Goal: Task Accomplishment & Management: Manage account settings

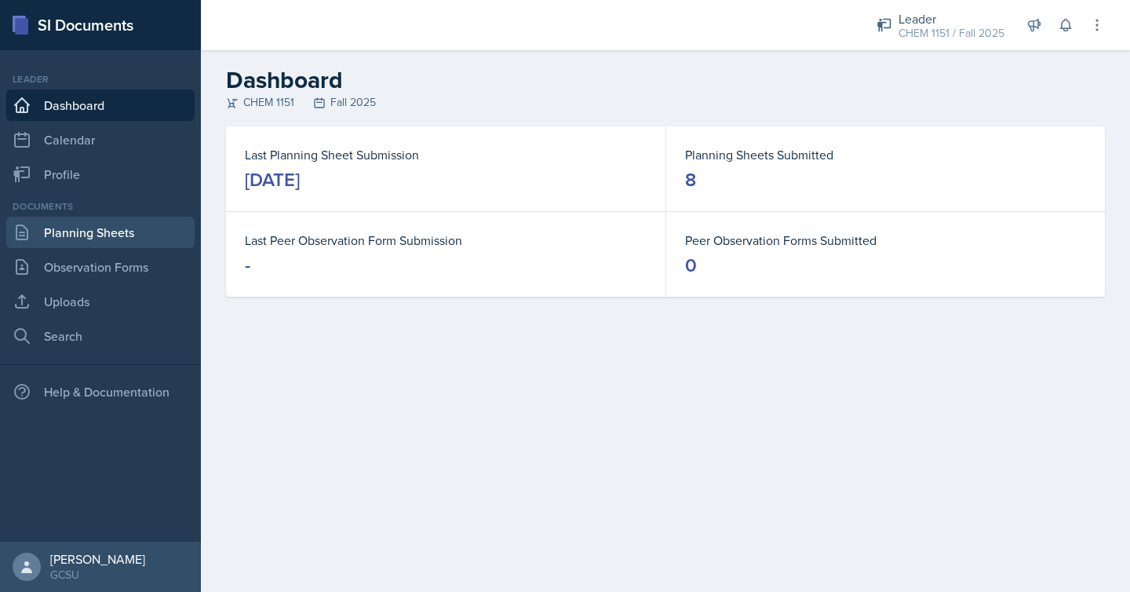
click at [154, 239] on link "Planning Sheets" at bounding box center [100, 232] width 188 height 31
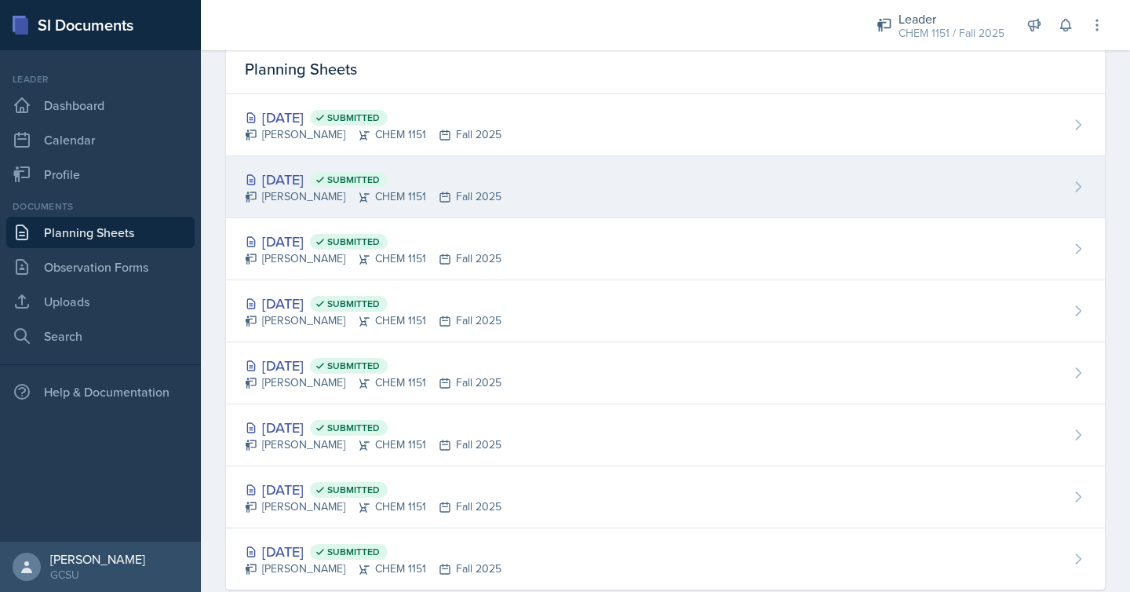
scroll to position [68, 0]
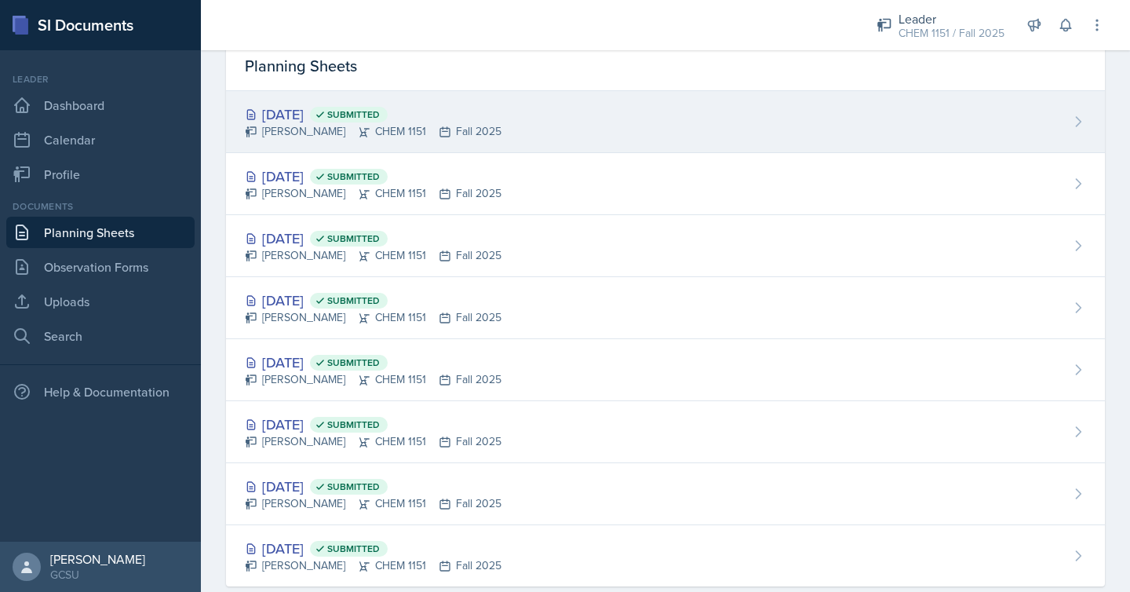
click at [552, 120] on div "[DATE] Submitted [PERSON_NAME] CHEM 1151 Fall 2025" at bounding box center [665, 122] width 879 height 62
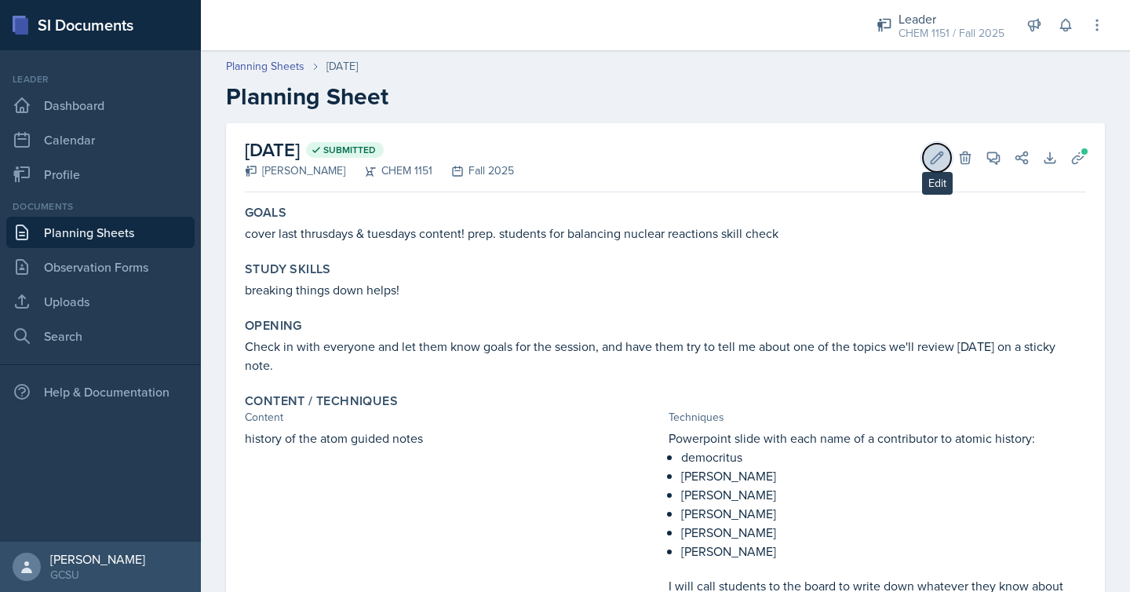
click at [938, 160] on icon at bounding box center [937, 158] width 16 height 16
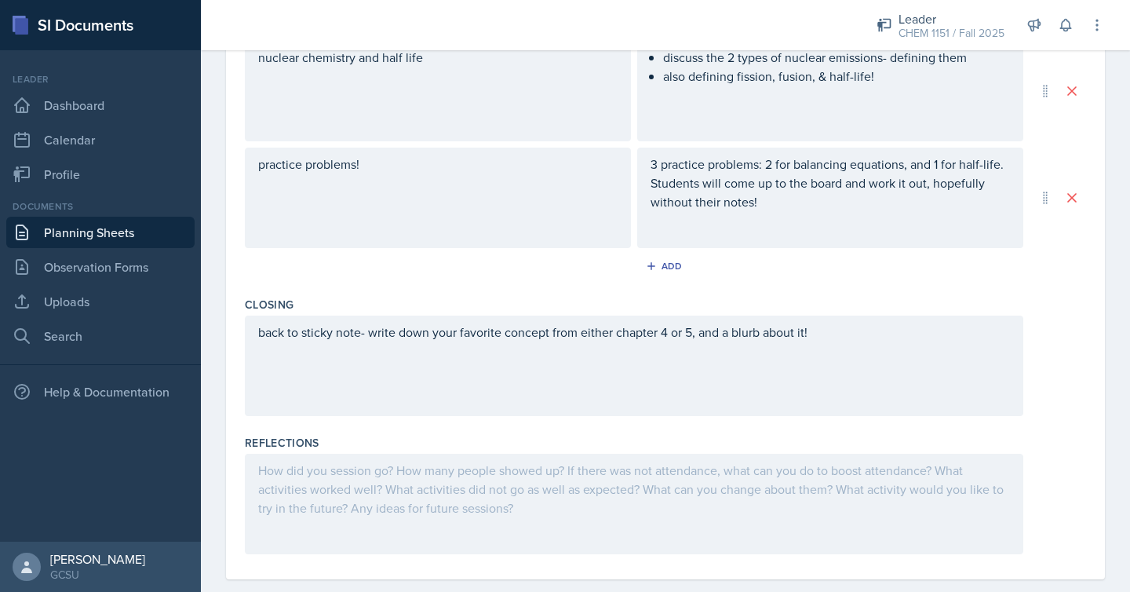
scroll to position [960, 0]
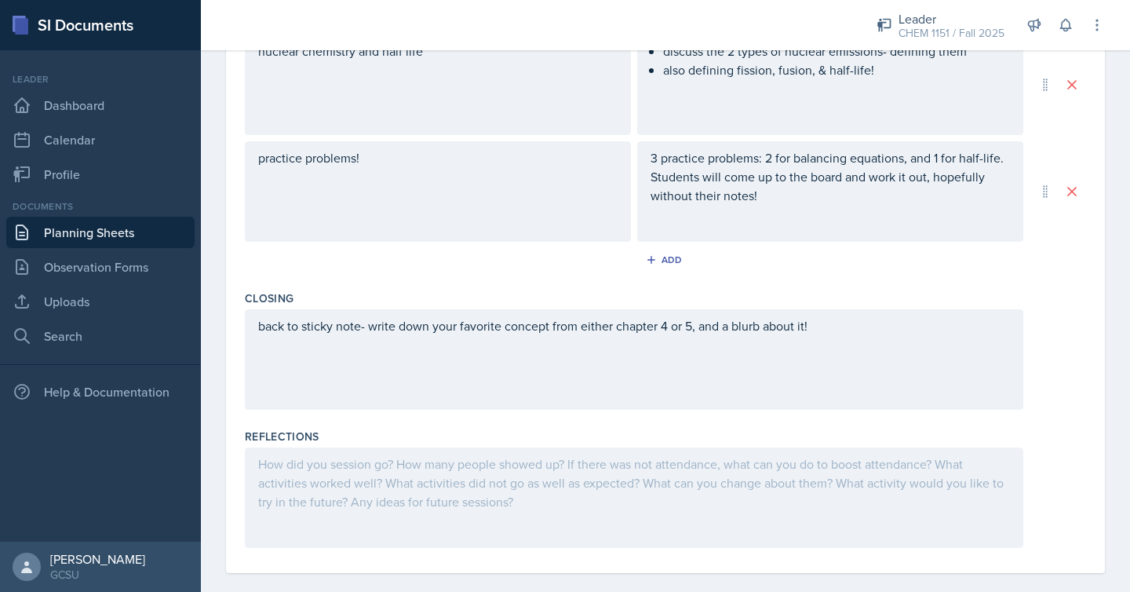
click at [546, 458] on div at bounding box center [634, 497] width 779 height 100
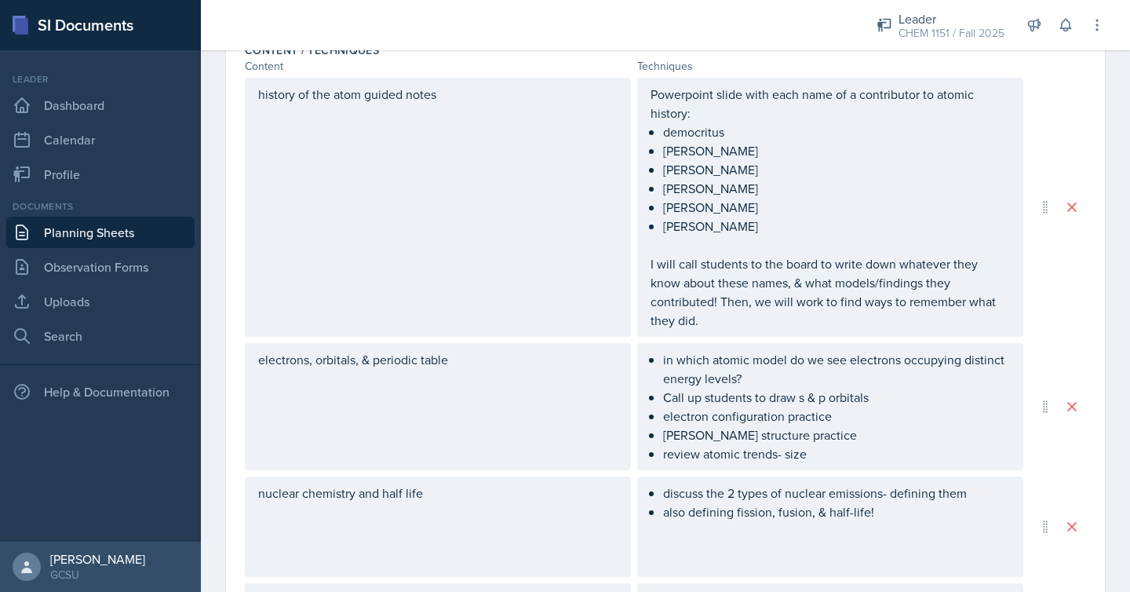
scroll to position [0, 0]
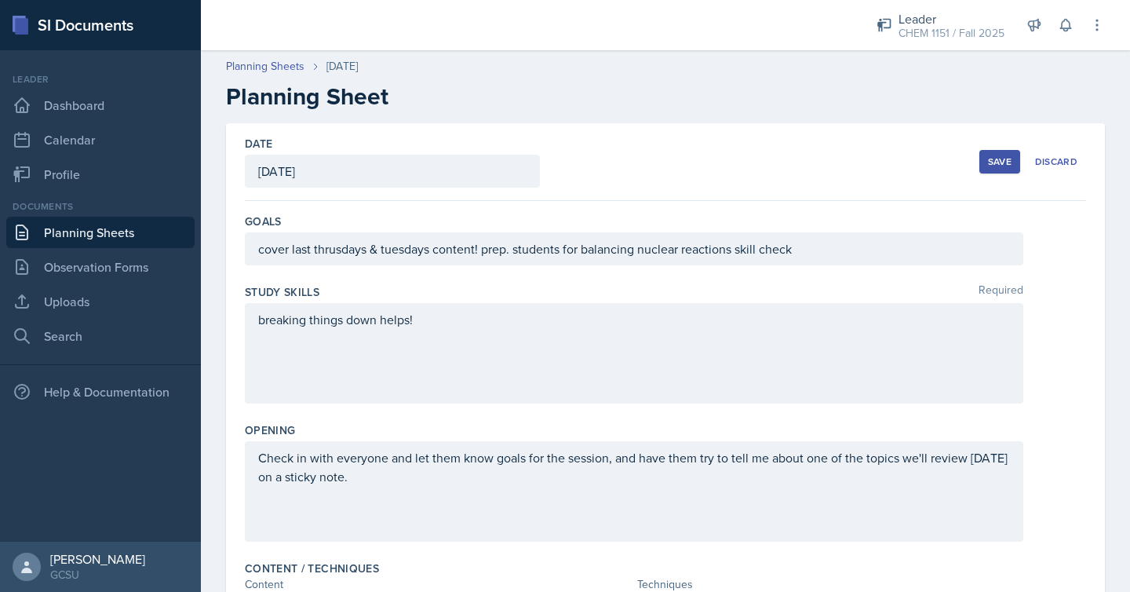
click at [985, 159] on button "Save" at bounding box center [1000, 162] width 41 height 24
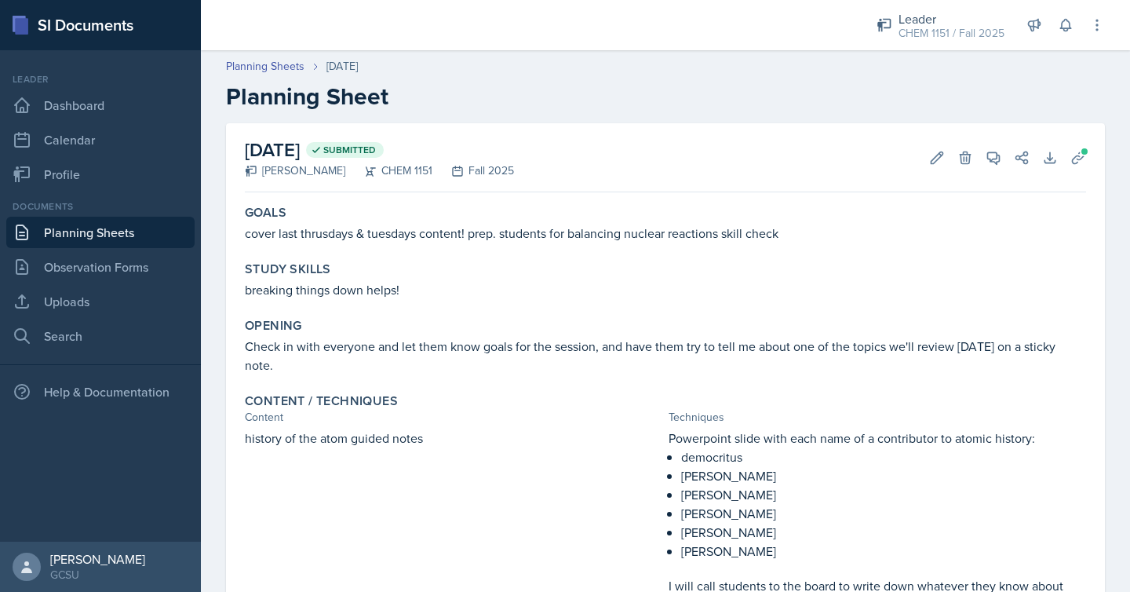
click at [189, 225] on link "Planning Sheets" at bounding box center [100, 232] width 188 height 31
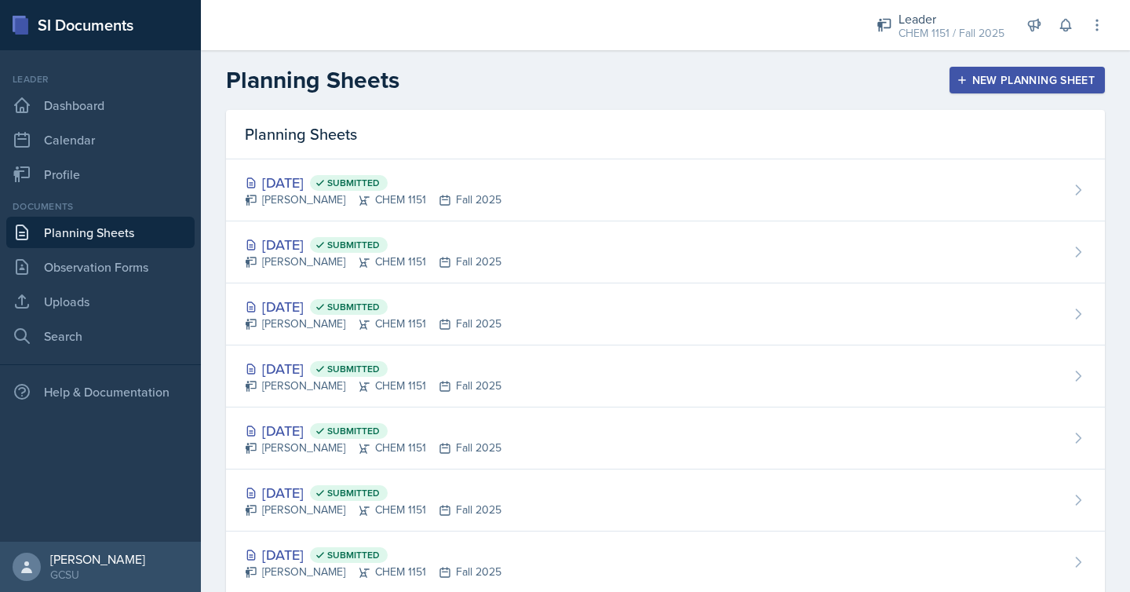
click at [1004, 89] on button "New Planning Sheet" at bounding box center [1027, 80] width 155 height 27
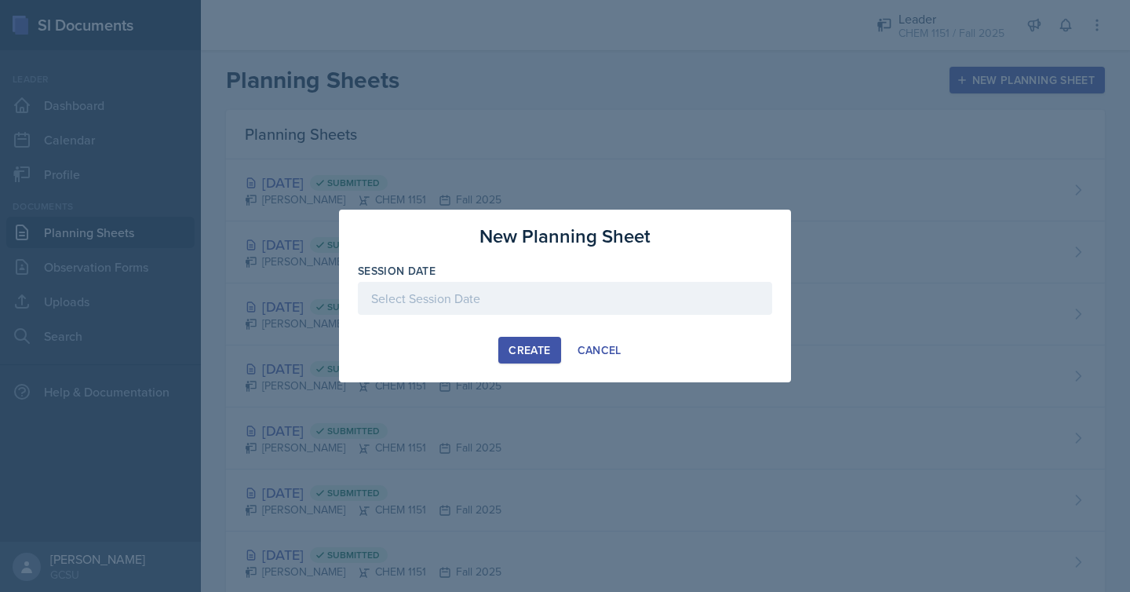
click at [514, 307] on div at bounding box center [565, 298] width 414 height 33
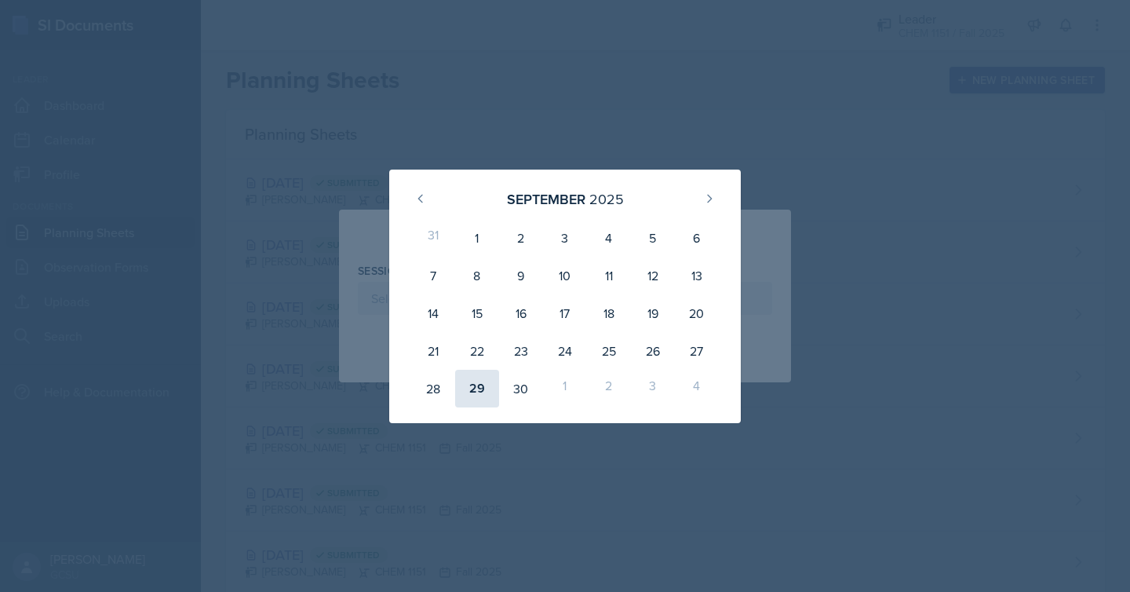
click at [469, 407] on div "29" at bounding box center [477, 389] width 44 height 38
type input "[DATE]"
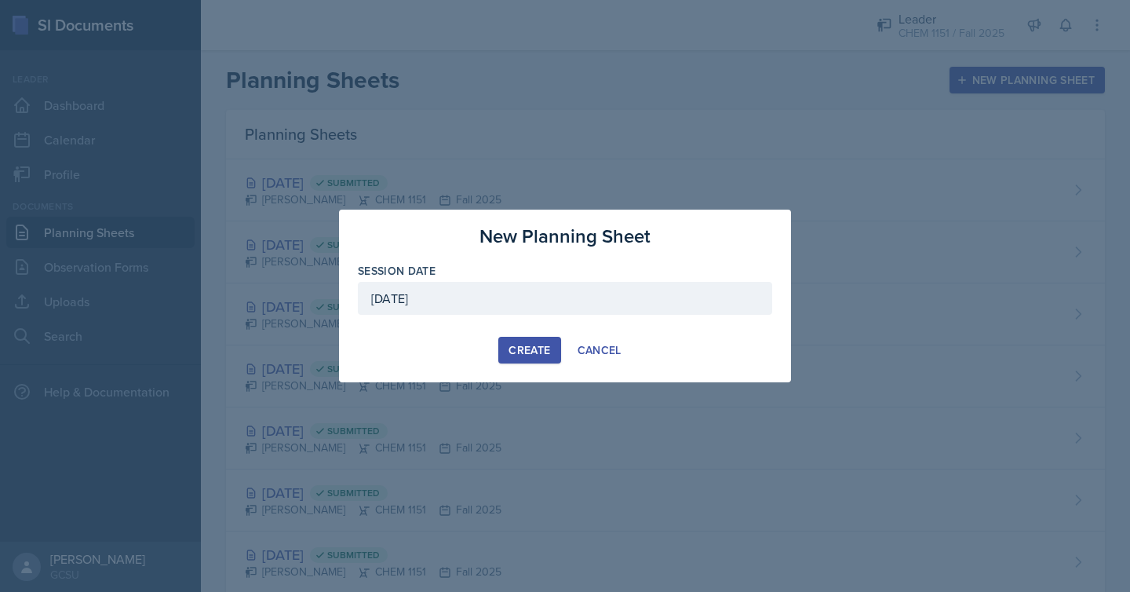
click at [524, 354] on div "Create" at bounding box center [530, 350] width 42 height 13
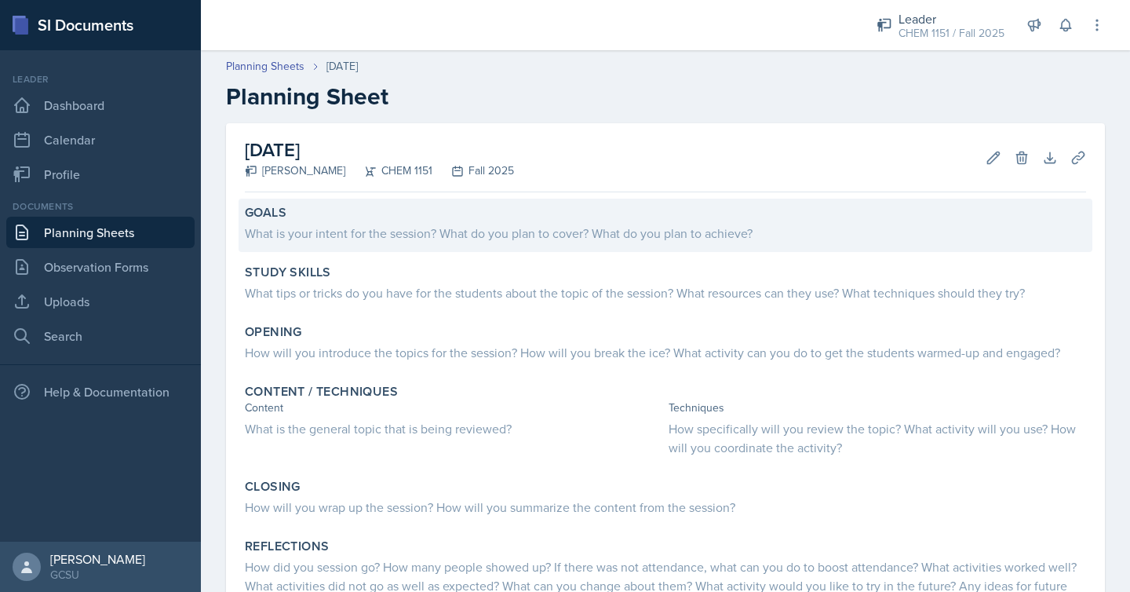
click at [531, 229] on div "What is your intent for the session? What do you plan to cover? What do you pla…" at bounding box center [665, 233] width 841 height 19
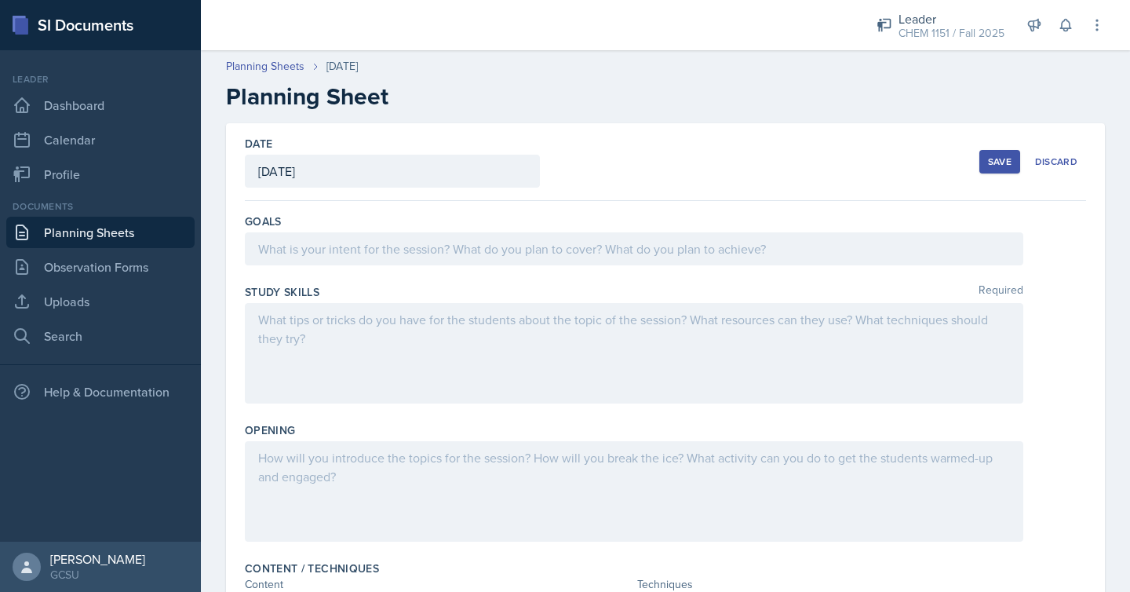
click at [601, 243] on div at bounding box center [634, 248] width 779 height 33
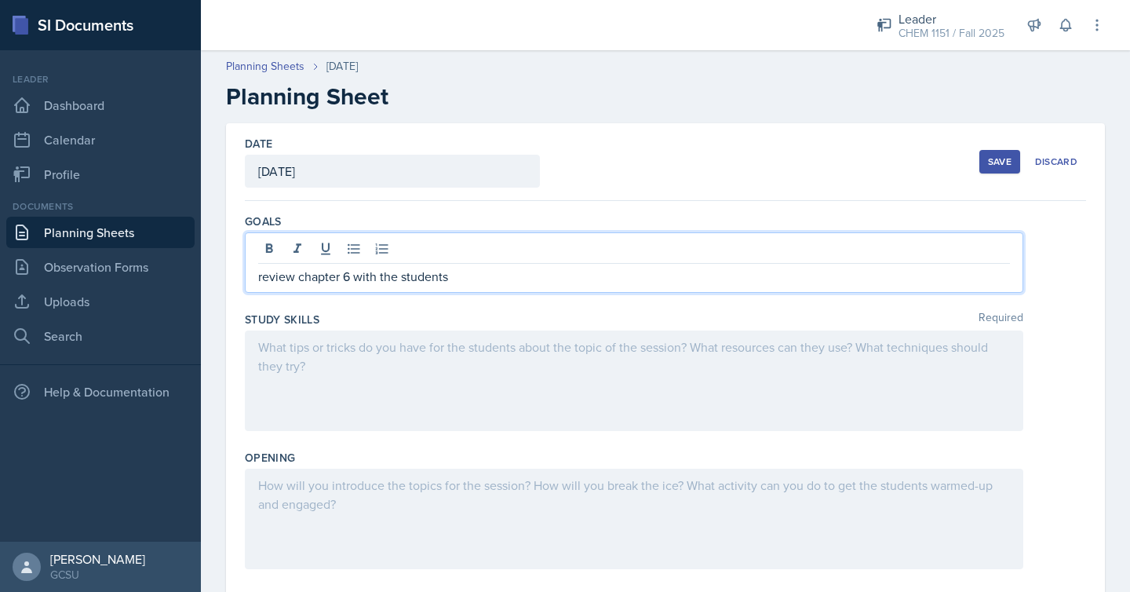
click at [543, 359] on div at bounding box center [634, 380] width 779 height 100
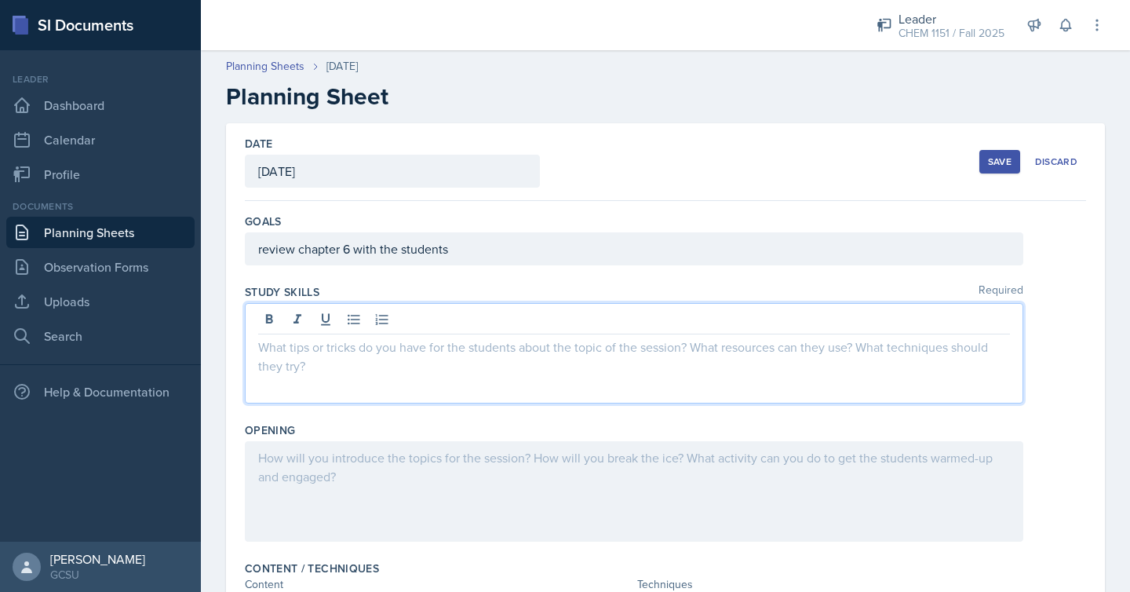
click at [553, 352] on p at bounding box center [634, 347] width 752 height 19
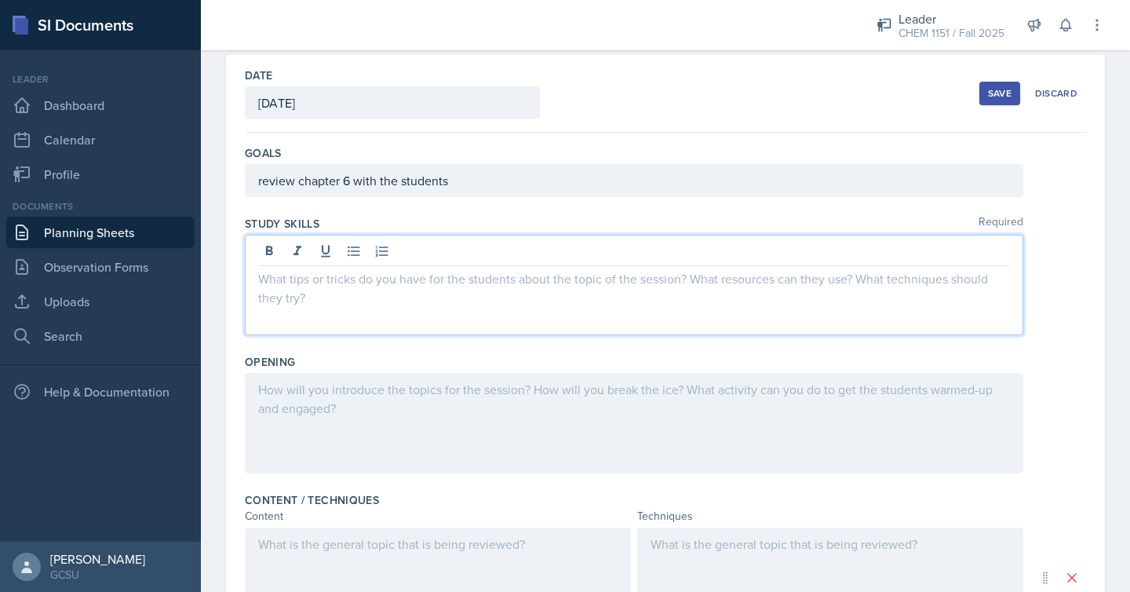
scroll to position [70, 0]
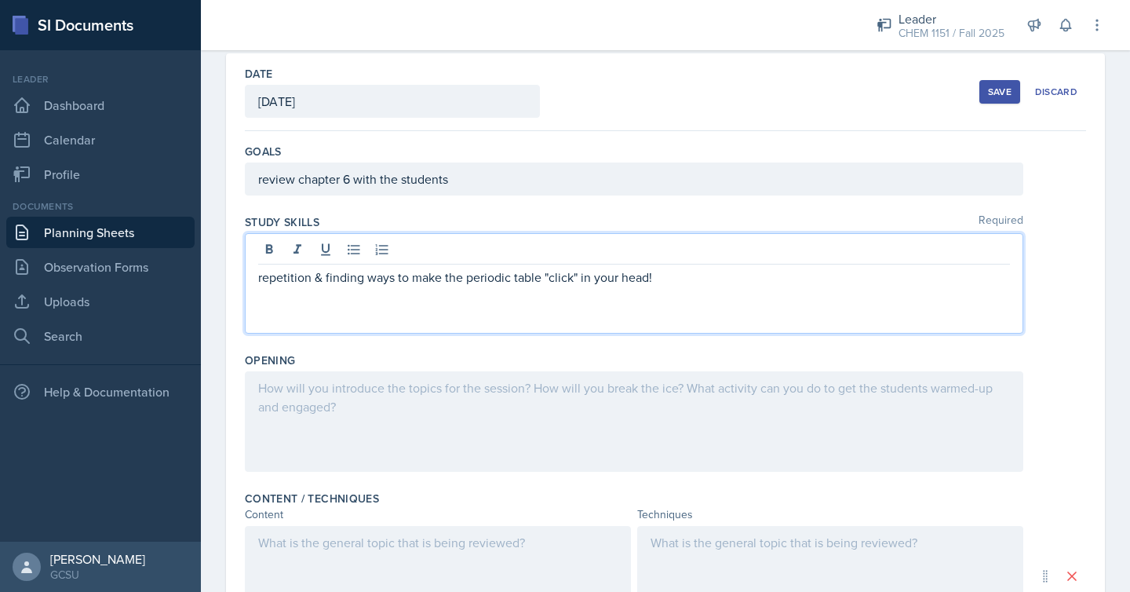
click at [590, 447] on div at bounding box center [634, 421] width 779 height 100
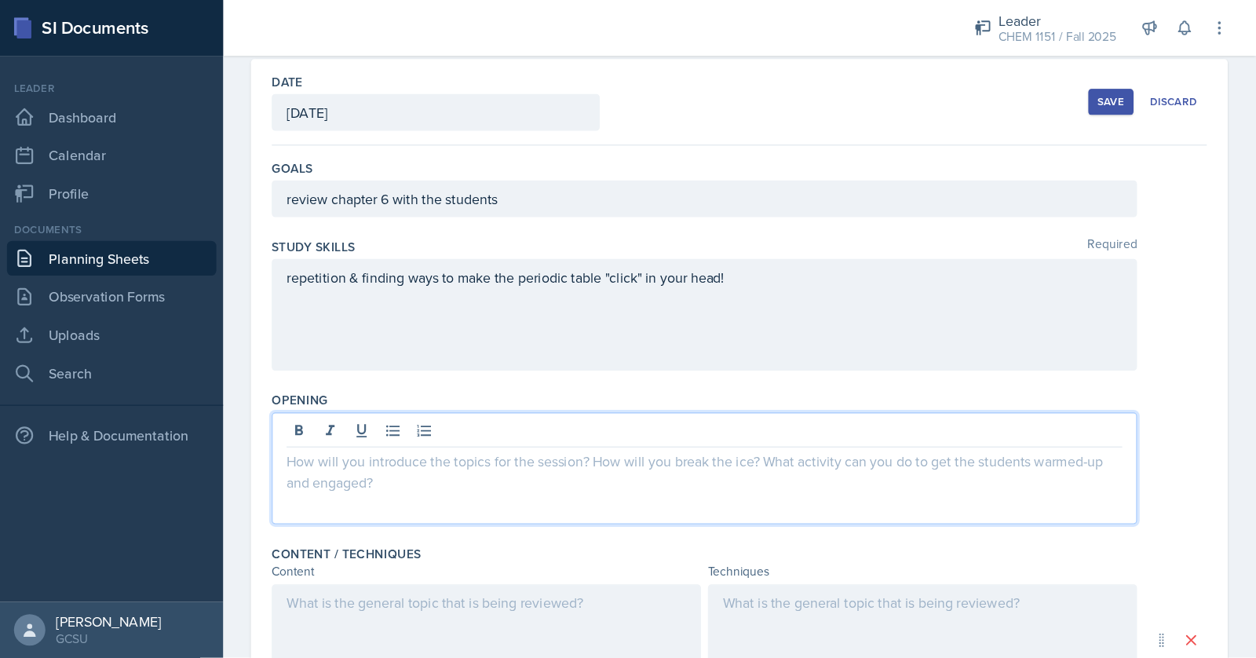
scroll to position [97, 0]
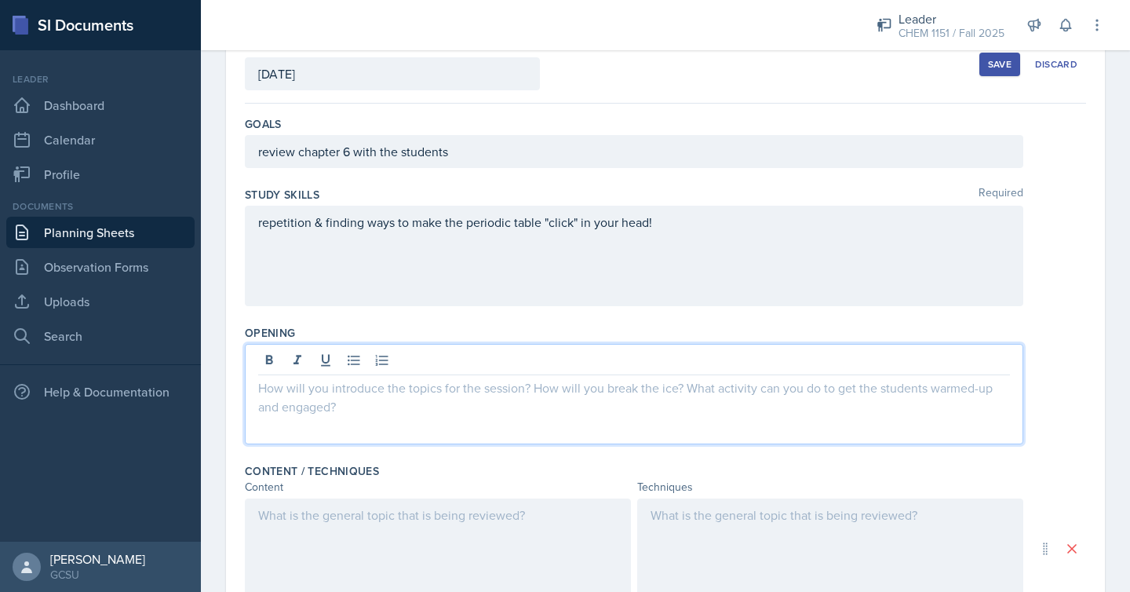
click at [648, 411] on div at bounding box center [634, 394] width 779 height 100
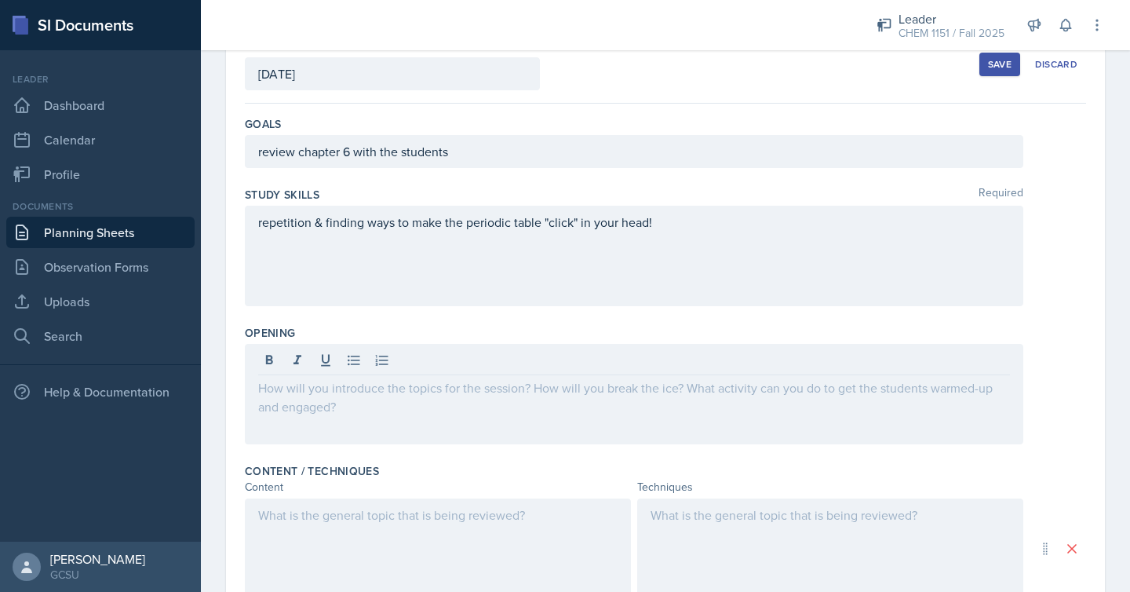
click at [348, 411] on div at bounding box center [634, 394] width 779 height 100
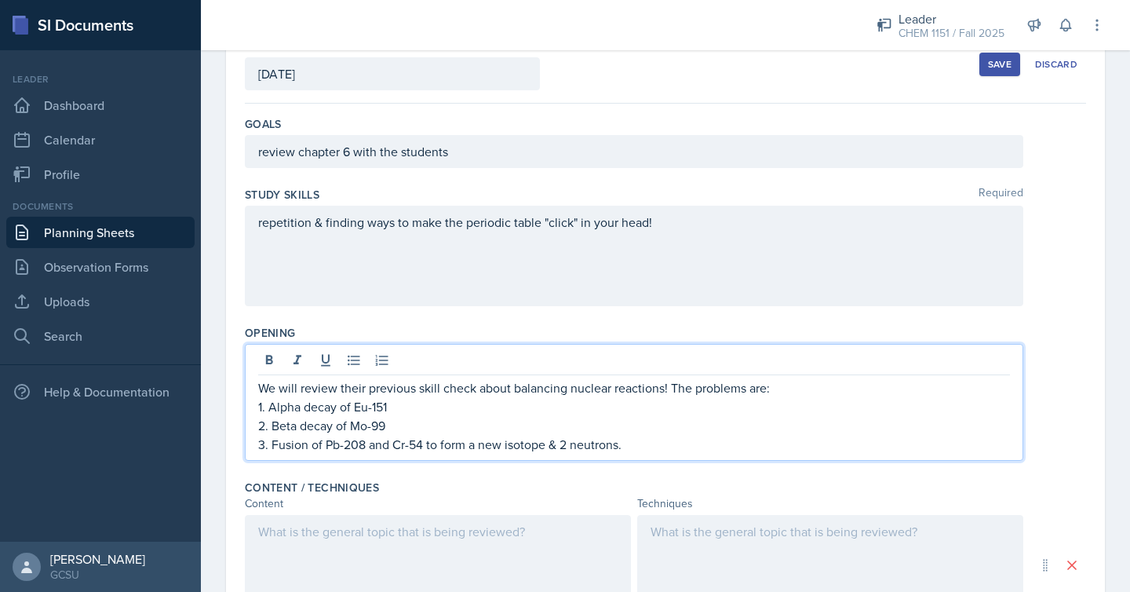
click at [657, 450] on p "3. Fusion of Pb-208 and Cr-54 to form a new isotope & 2 neutrons." at bounding box center [634, 444] width 752 height 19
click at [411, 410] on p "1. Alpha decay of Eu-151" at bounding box center [634, 406] width 752 height 19
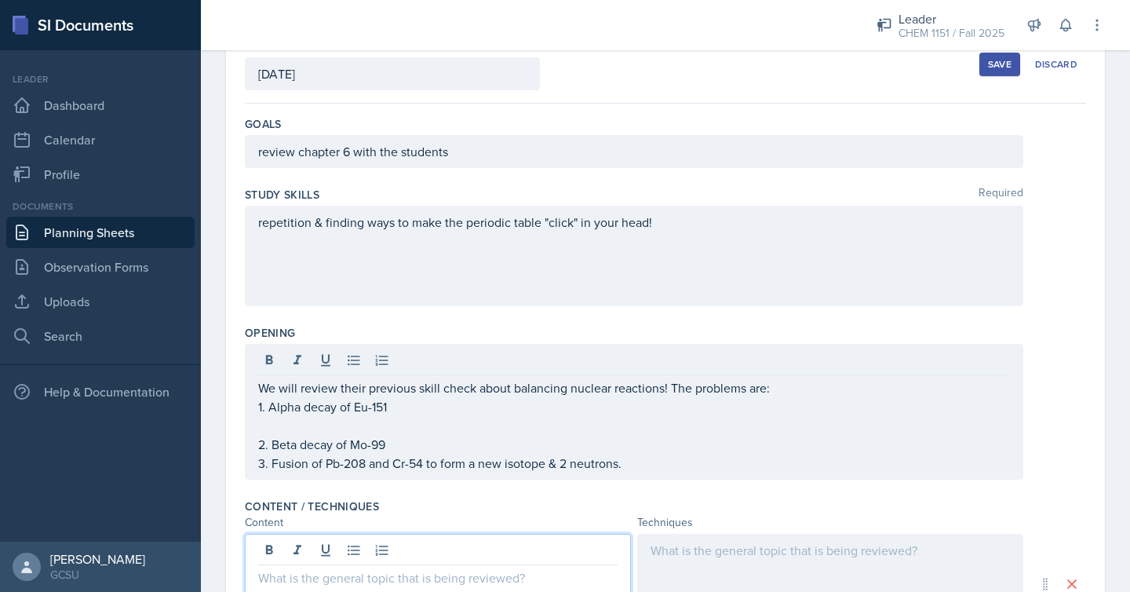
click at [294, 429] on p at bounding box center [634, 425] width 752 height 19
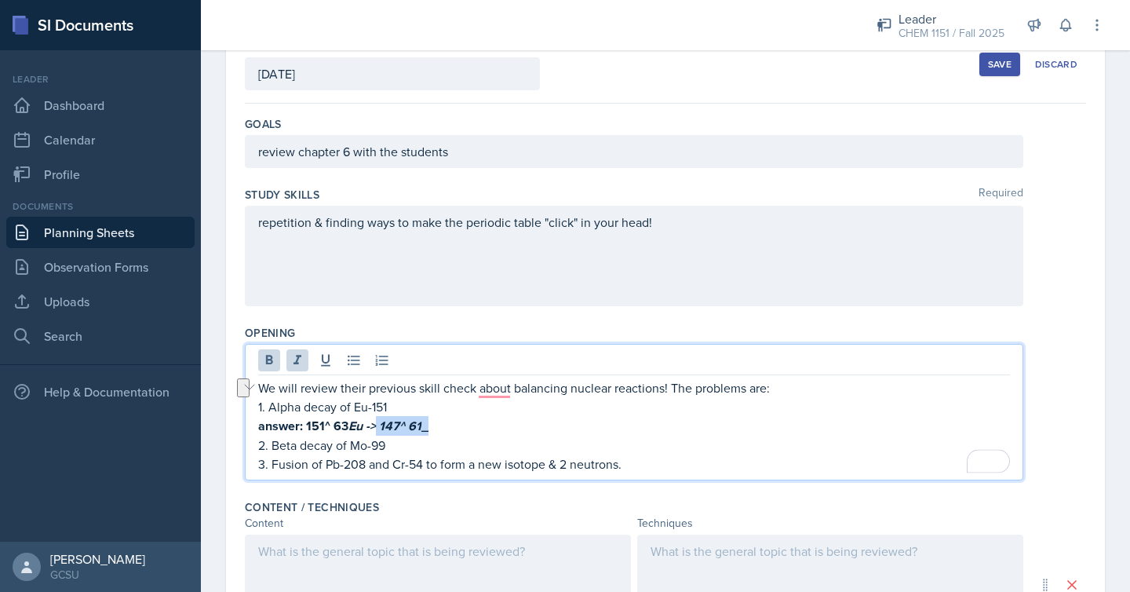
drag, startPoint x: 441, startPoint y: 429, endPoint x: 370, endPoint y: 425, distance: 70.8
click at [370, 425] on p "answer: 151^ 63 Eu -> 147^ 61 _" at bounding box center [634, 426] width 752 height 20
click at [293, 363] on icon at bounding box center [298, 360] width 16 height 16
click at [440, 428] on p "answer: 151^ 63 Eu - > 147^ 61_" at bounding box center [634, 426] width 752 height 20
click at [352, 429] on em "Eu -" at bounding box center [358, 426] width 21 height 18
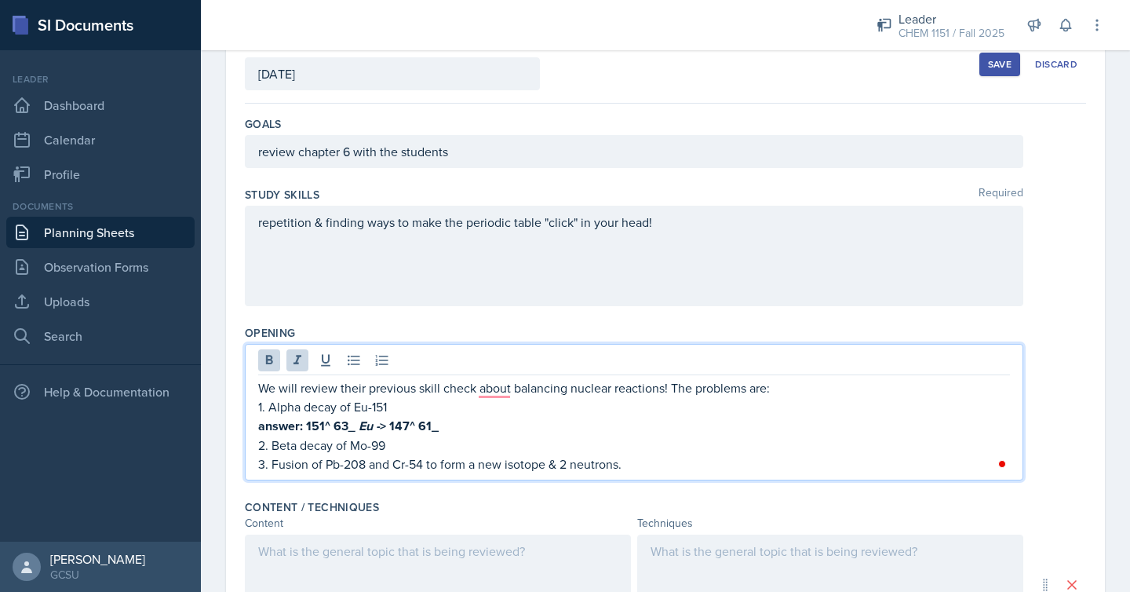
click at [471, 421] on p "answer: 151^ 63 _ Eu - > 147^ 61_" at bounding box center [634, 426] width 752 height 20
click at [366, 423] on em "_ Eu -" at bounding box center [363, 426] width 31 height 18
click at [297, 362] on icon at bounding box center [298, 359] width 8 height 9
click at [459, 429] on p "answer: 151^ 63 _ Eu - > 147^ 61_" at bounding box center [634, 426] width 752 height 20
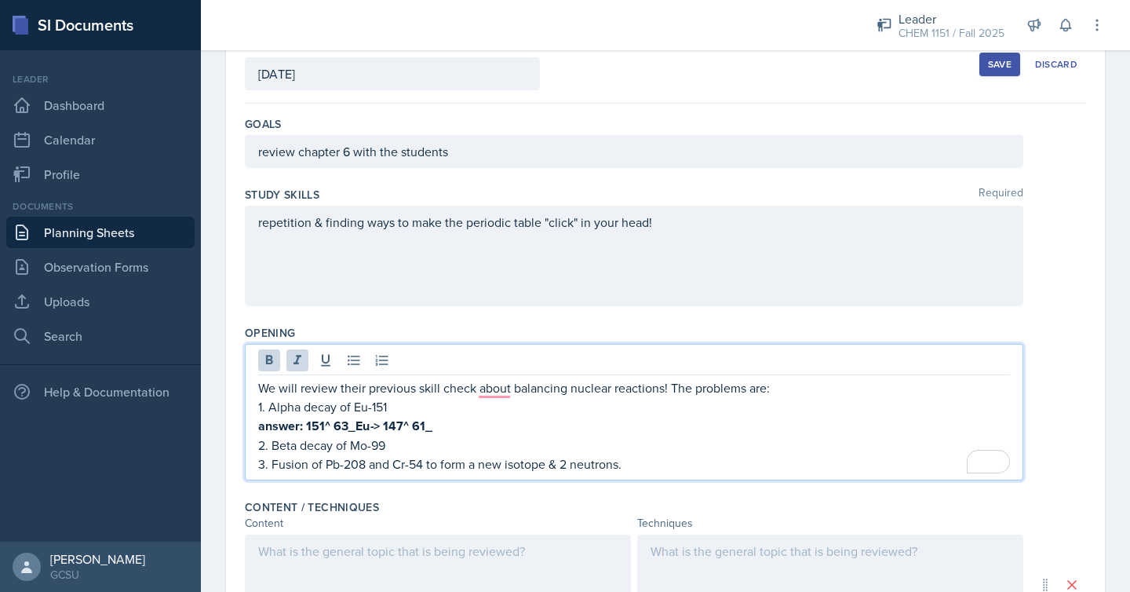
click at [381, 424] on strong "answer: 151^ 63 _ Eu - > 147^ 61_" at bounding box center [345, 426] width 174 height 18
drag, startPoint x: 400, startPoint y: 423, endPoint x: 365, endPoint y: 423, distance: 35.3
click at [365, 423] on strong "answer: 151^ 63 _ Eu - > 147^ 61_" at bounding box center [345, 426] width 174 height 18
click at [491, 437] on p "2. Beta decay of Mo-99" at bounding box center [634, 445] width 752 height 19
click at [475, 432] on p "answer: 151^ 63 _ Eu -> 147^ 61_" at bounding box center [634, 426] width 752 height 20
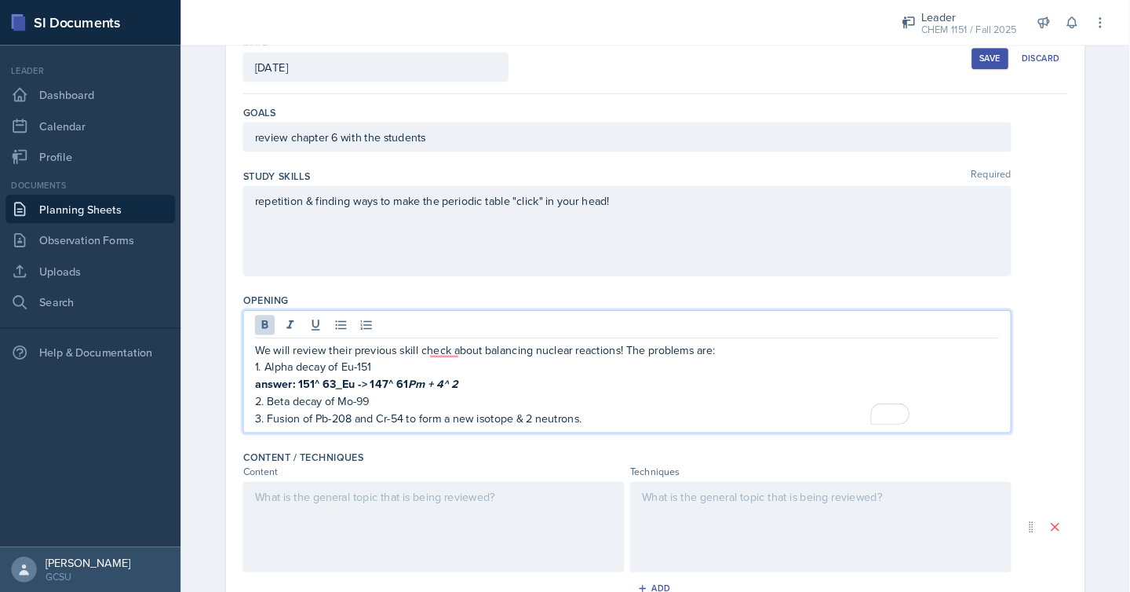
scroll to position [99, 0]
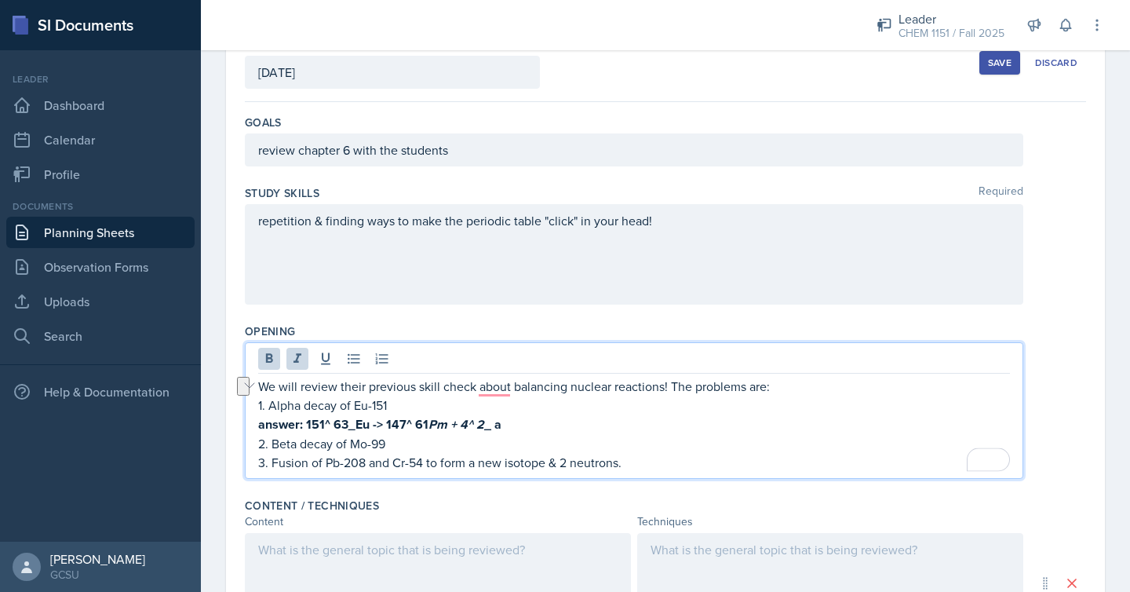
drag, startPoint x: 522, startPoint y: 421, endPoint x: 406, endPoint y: 421, distance: 116.2
click at [406, 421] on p "answer: 151^ 63 _ Eu -> 147^ 61 Pm + 4^ 2 _ a" at bounding box center [634, 424] width 752 height 20
click at [435, 425] on strong "answer: 151^ 63 _ Eu -> 147^ 61 Pm + 4^ 2_ a" at bounding box center [381, 424] width 246 height 18
click at [408, 445] on p "2. Beta decay of Mo-99" at bounding box center [634, 443] width 752 height 19
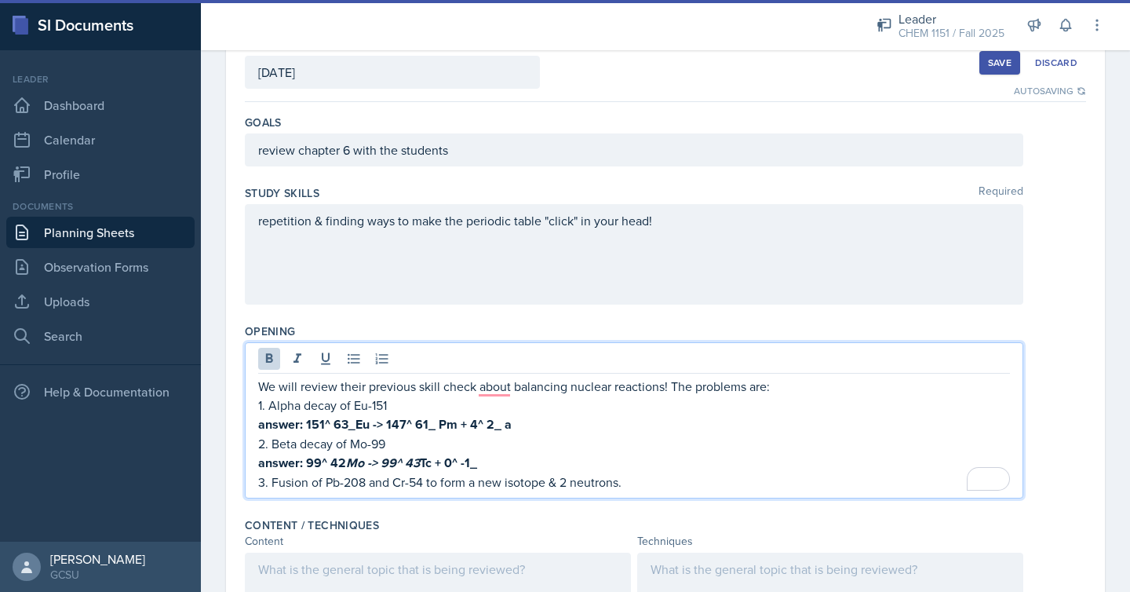
click at [527, 430] on p "answer: 151^ 63 _ Eu -> 147^ 61_ Pm + 4^ 2_ a" at bounding box center [634, 424] width 752 height 20
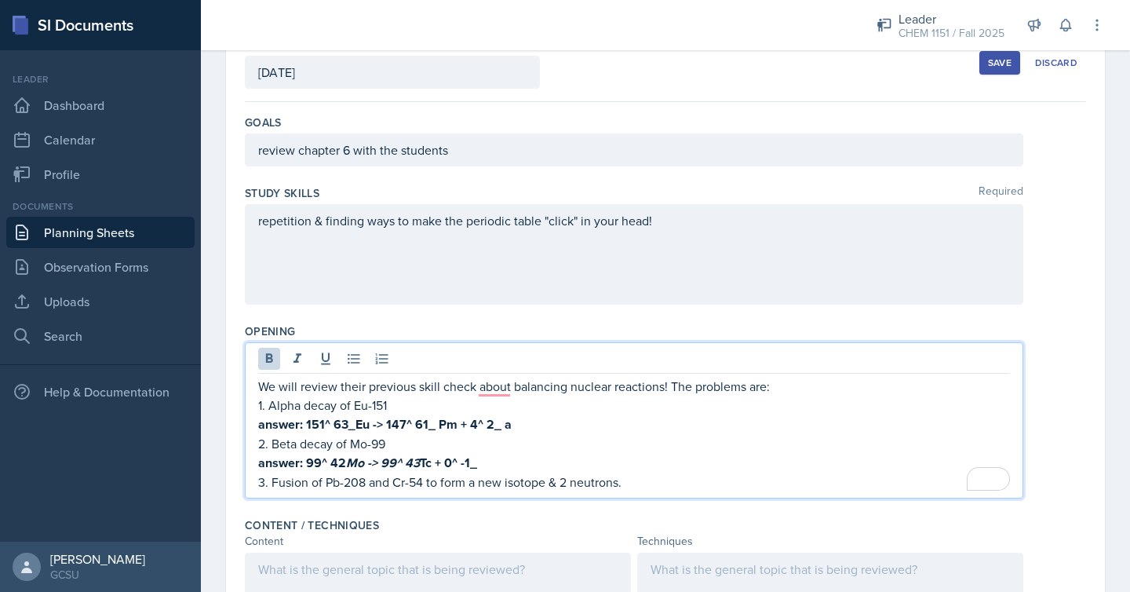
click at [492, 467] on p "answer: 99^ 42 Mo -> 99^ 43 Tc + 0^ -1_" at bounding box center [634, 463] width 752 height 20
click at [526, 421] on p "answer: 151^ 63 _ Eu -> 147^ 61_ Pm + 4^ 2_ a" at bounding box center [634, 424] width 752 height 20
click at [409, 465] on em "Mo -> 99^ 43" at bounding box center [383, 463] width 74 height 18
click at [344, 462] on strong "answer: 99^ 42 Mo -> 99^ 43 Tc + 0^ -1_ ß" at bounding box center [374, 463] width 232 height 18
click at [429, 459] on strong "answer: 99^ 42_ Mo -> 99^ 43 Tc + 0^ -1_ ß" at bounding box center [377, 463] width 239 height 18
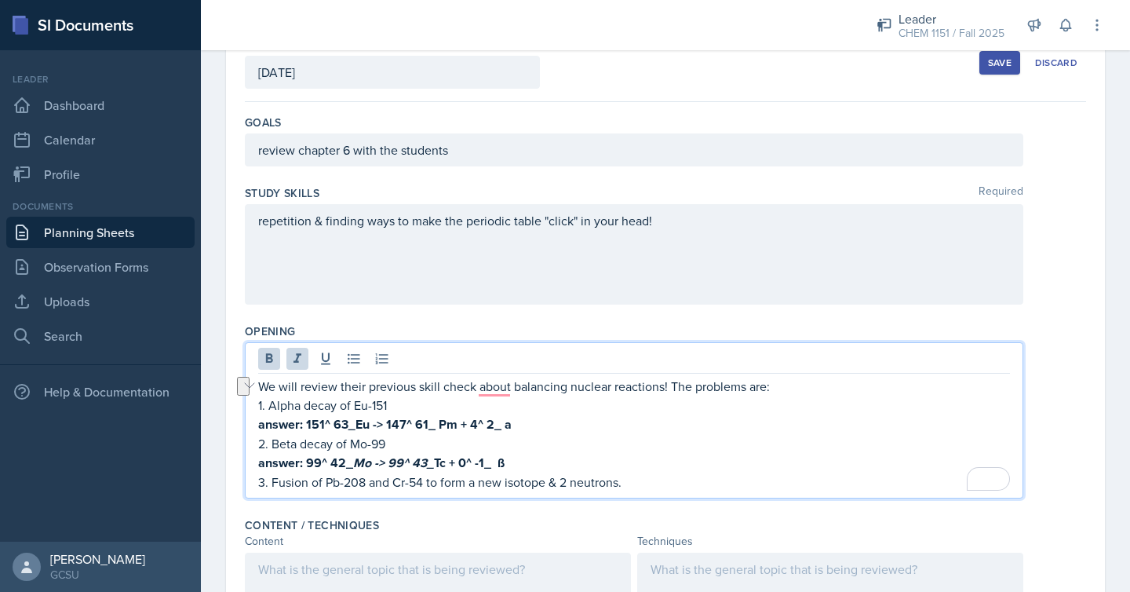
drag, startPoint x: 326, startPoint y: 464, endPoint x: 532, endPoint y: 466, distance: 206.4
click at [532, 466] on p "answer: 99^ 42_ Mo -> 99^ 43_ Tc + 0^ -1_ ß" at bounding box center [634, 463] width 752 height 20
click at [662, 480] on p "3. Fusion of Pb-208 and Cr-54 to form a new isotope & 2 neutrons." at bounding box center [634, 482] width 752 height 19
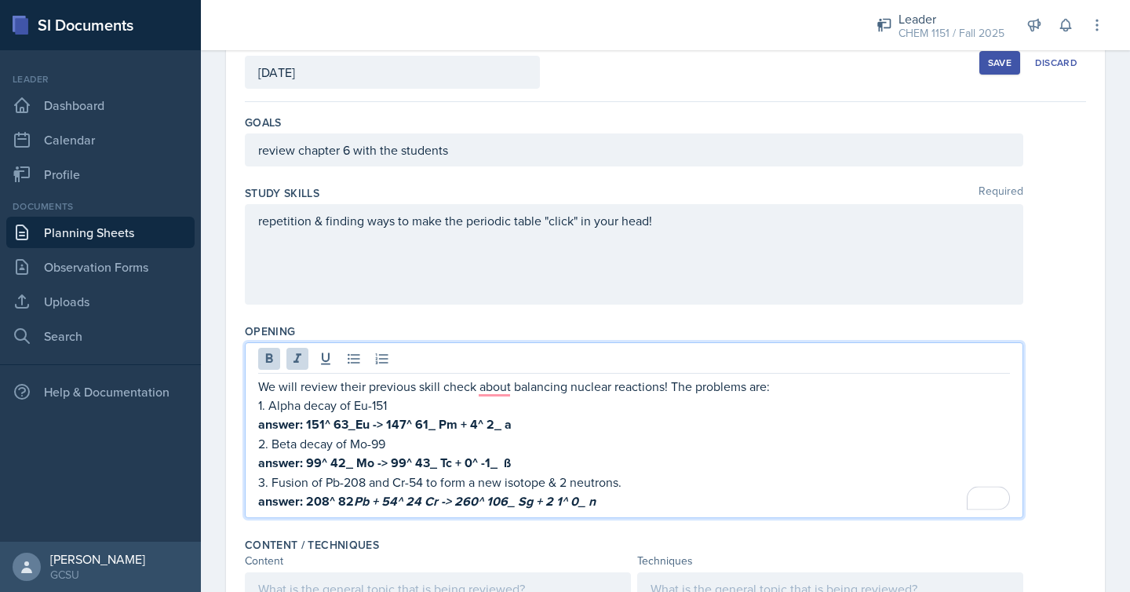
drag, startPoint x: 615, startPoint y: 500, endPoint x: 322, endPoint y: 500, distance: 293.6
click at [322, 500] on p "answer: 208^ 82 Pb + 54^ 24 Cr -> 260^ 106_ Sg + 2 1^ 0_ n" at bounding box center [634, 501] width 752 height 20
click at [355, 500] on strong "answer: 208^ 82 Pb + 54^ 24 Cr -> 260^ 106_ Sg + 2 1^ 0_ n" at bounding box center [428, 501] width 341 height 18
click at [352, 498] on strong "answer: 208^ 82 Pb + 54^ 24 Cr -> 260^ 106_ Sg + 2 1^ 0_ n" at bounding box center [428, 501] width 341 height 18
click at [429, 502] on strong "answer: 208^ 82_ Pb + 54^ 24 Cr -> 260^ 106_ Sg + 2 1^ 0_ n" at bounding box center [432, 501] width 348 height 18
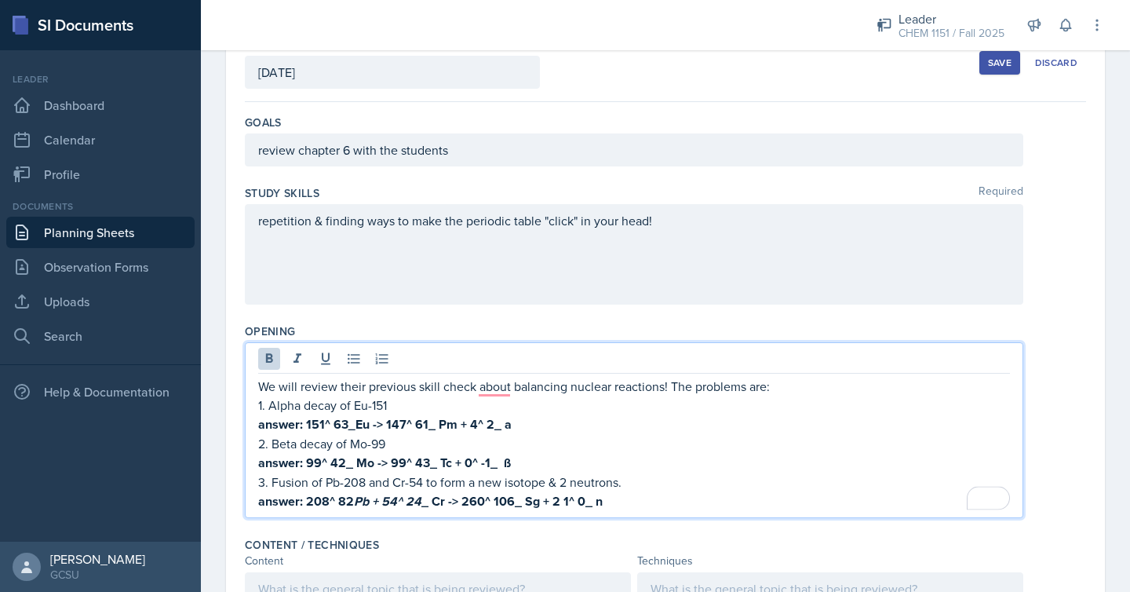
click at [351, 500] on strong "answer: 208^ 82 Pb + 54^ 24 _ Cr -> 260^ 106_ Sg + 2 1^ 0_ n" at bounding box center [430, 501] width 345 height 18
drag, startPoint x: 507, startPoint y: 501, endPoint x: 337, endPoint y: 494, distance: 170.4
click at [337, 494] on strong "answer: 208^ 82_ Pb + 54^ 24 _ Cr -> 260^ 106_ Sg + 2 1^ 0_ n" at bounding box center [434, 501] width 352 height 18
click at [629, 487] on p "3. Fusion of Pb-208 and Cr-54 to form a new isotope & 2 neutrons." at bounding box center [634, 482] width 752 height 19
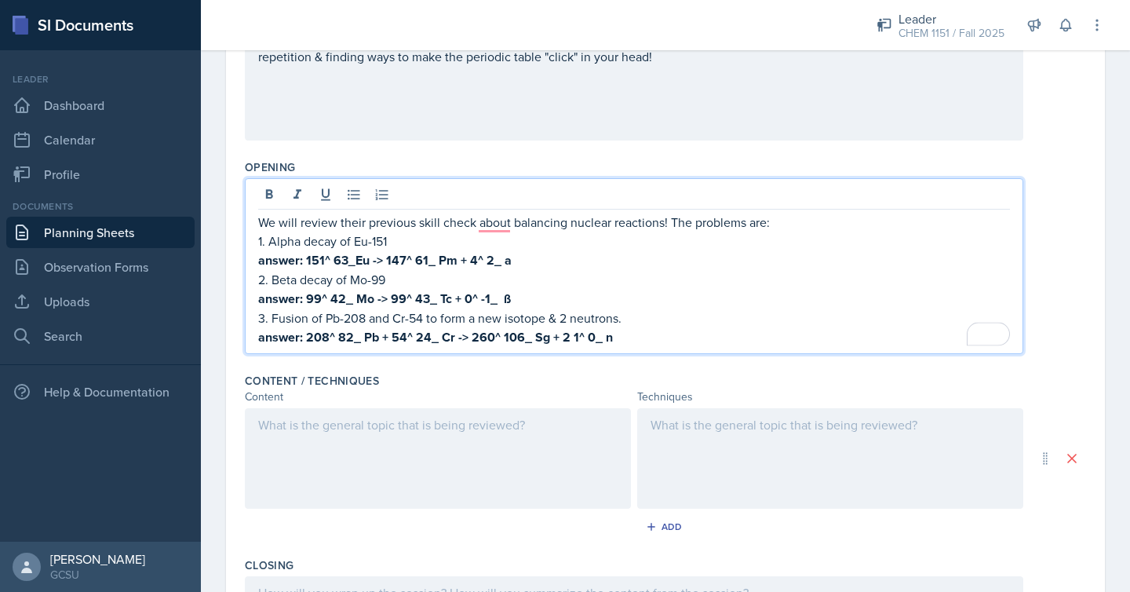
scroll to position [285, 0]
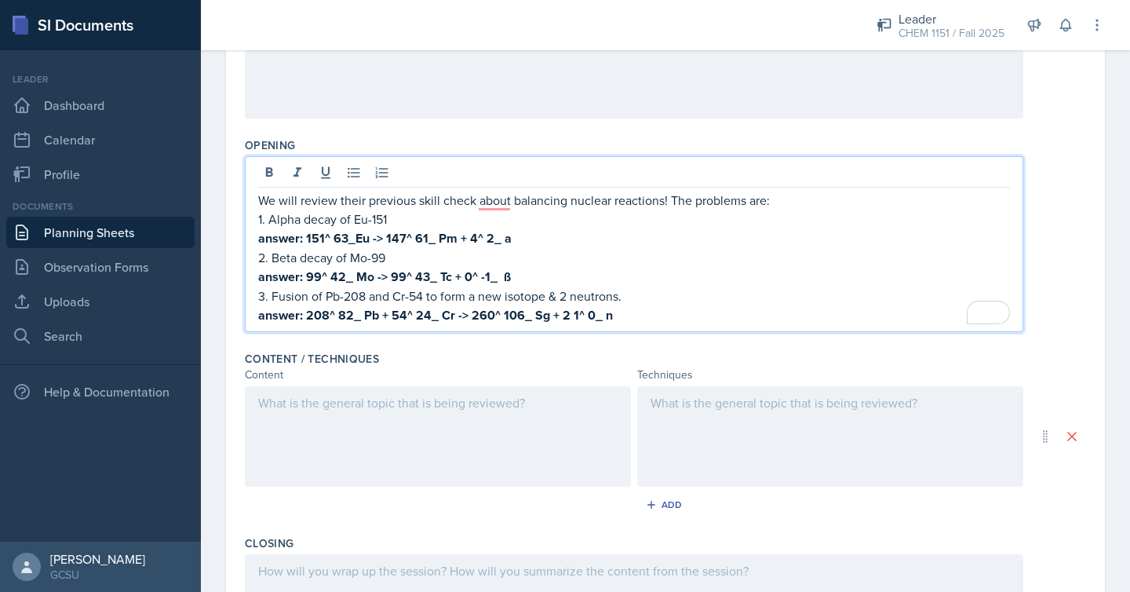
click at [526, 421] on div at bounding box center [438, 436] width 386 height 100
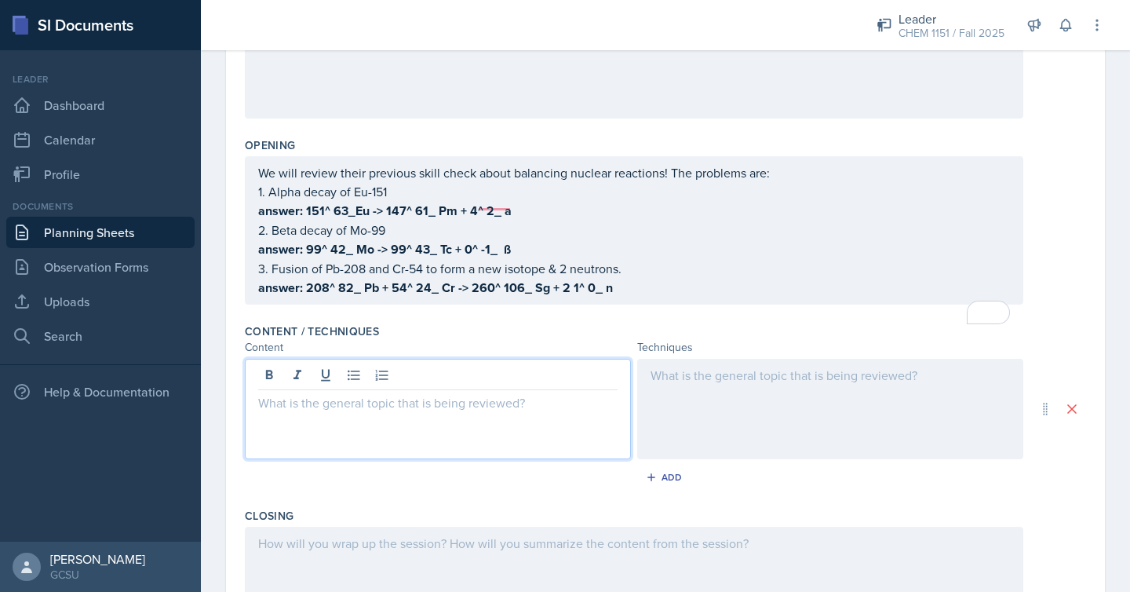
scroll to position [312, 0]
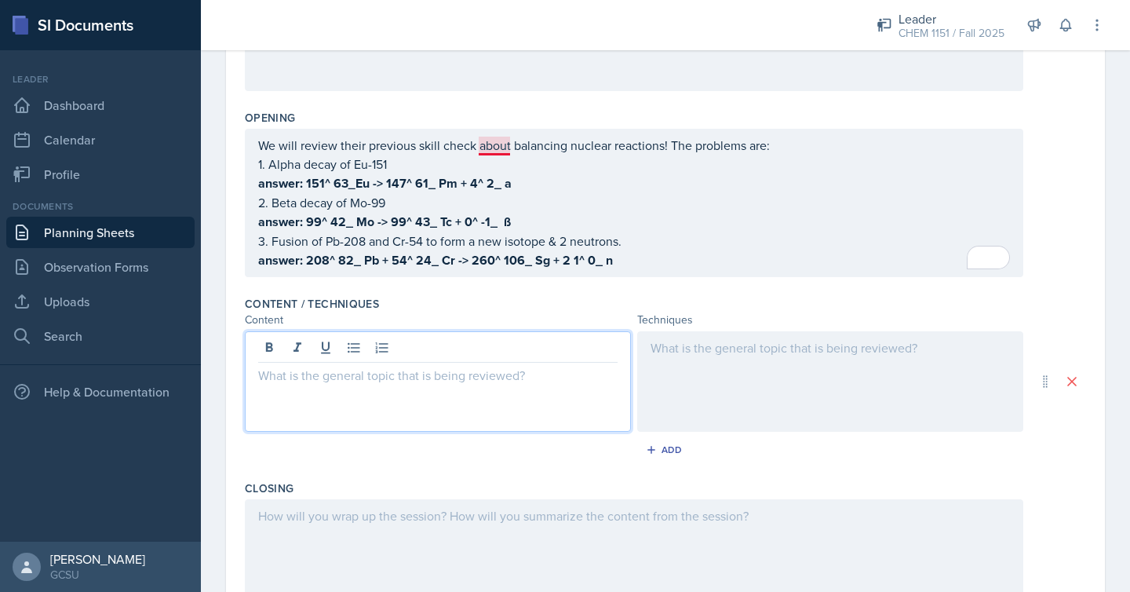
click at [500, 148] on p "We will review their previous skill check about balancing nuclear reactions! Th…" at bounding box center [634, 145] width 752 height 19
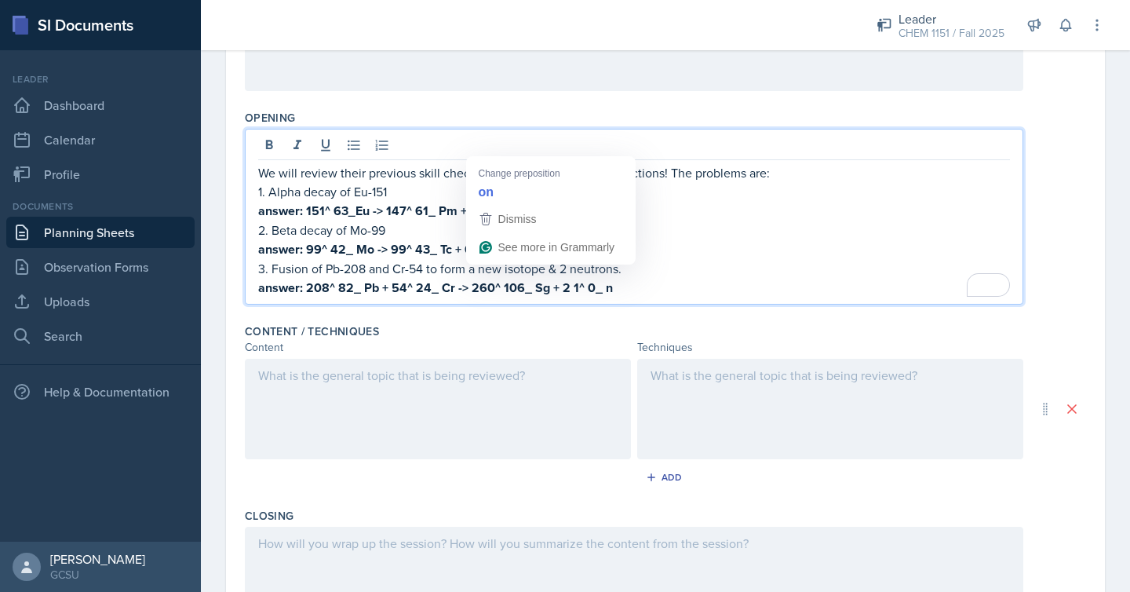
scroll to position [340, 0]
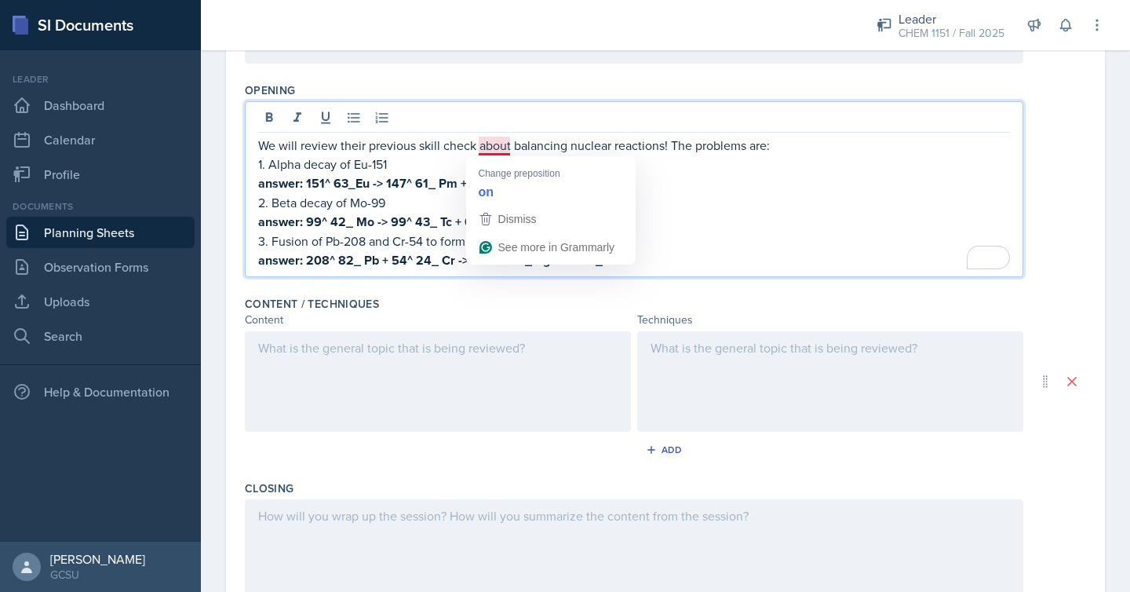
click at [494, 144] on p "We will review their previous skill check about balancing nuclear reactions! Th…" at bounding box center [634, 145] width 752 height 19
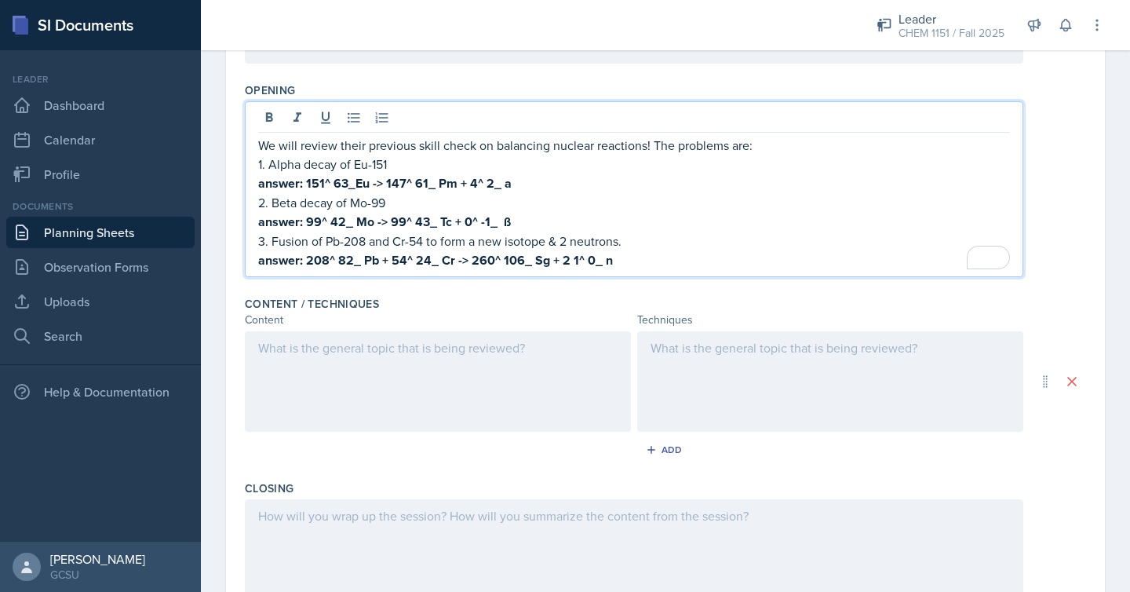
click at [483, 356] on div at bounding box center [438, 381] width 386 height 100
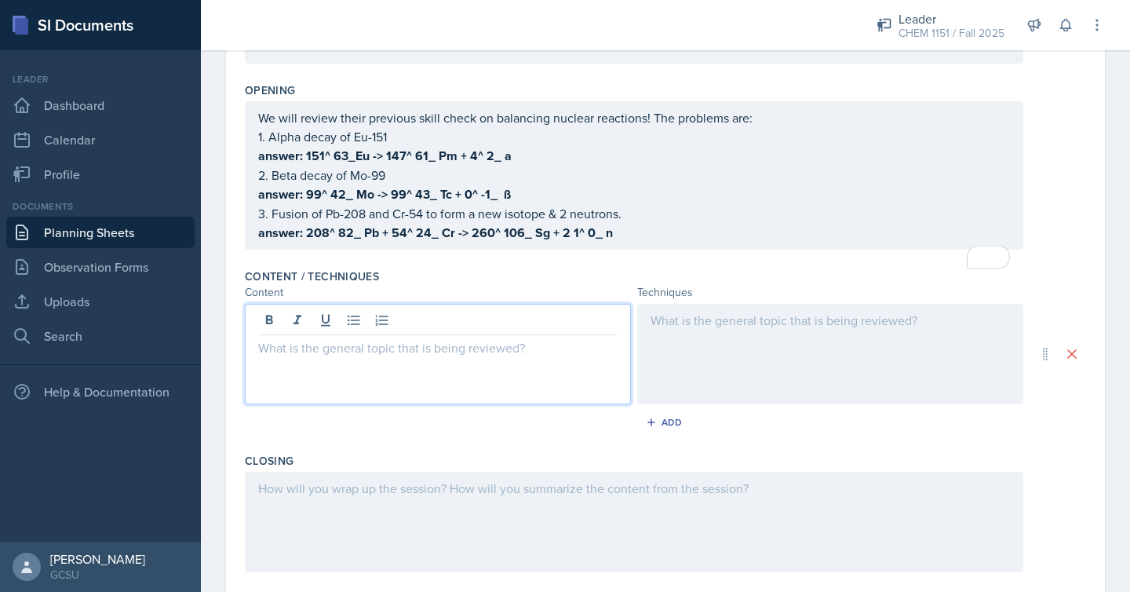
scroll to position [367, 0]
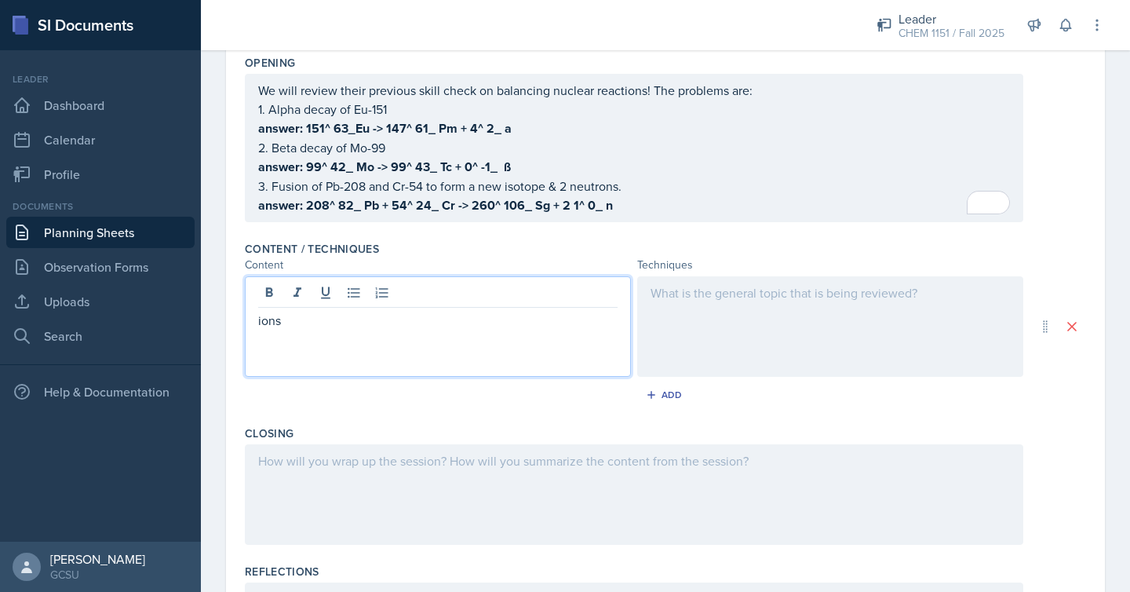
click at [743, 310] on div at bounding box center [830, 326] width 386 height 100
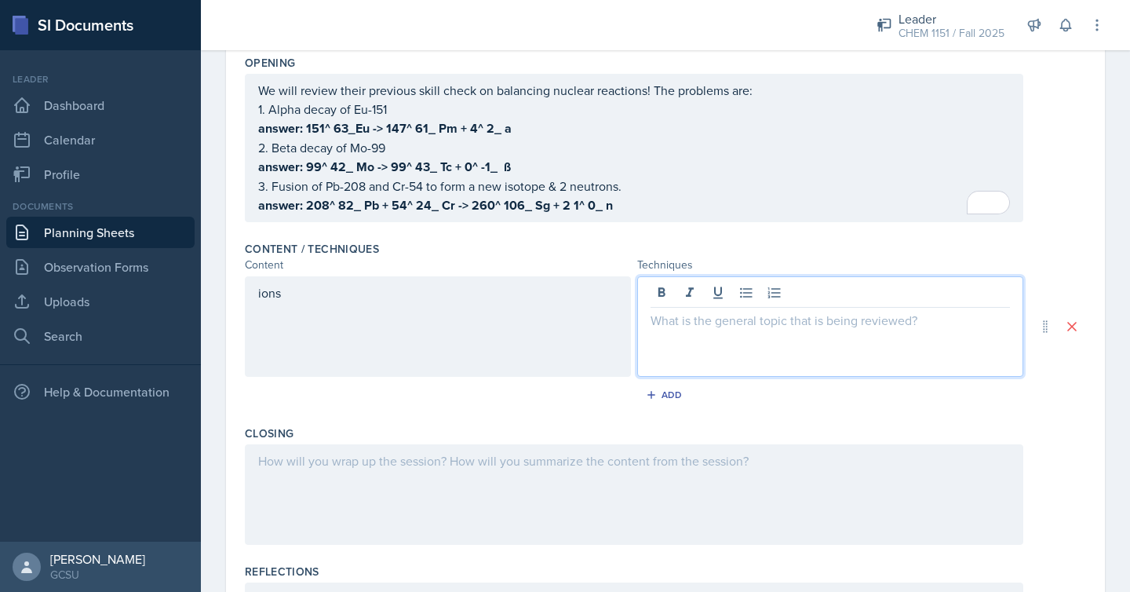
scroll to position [395, 0]
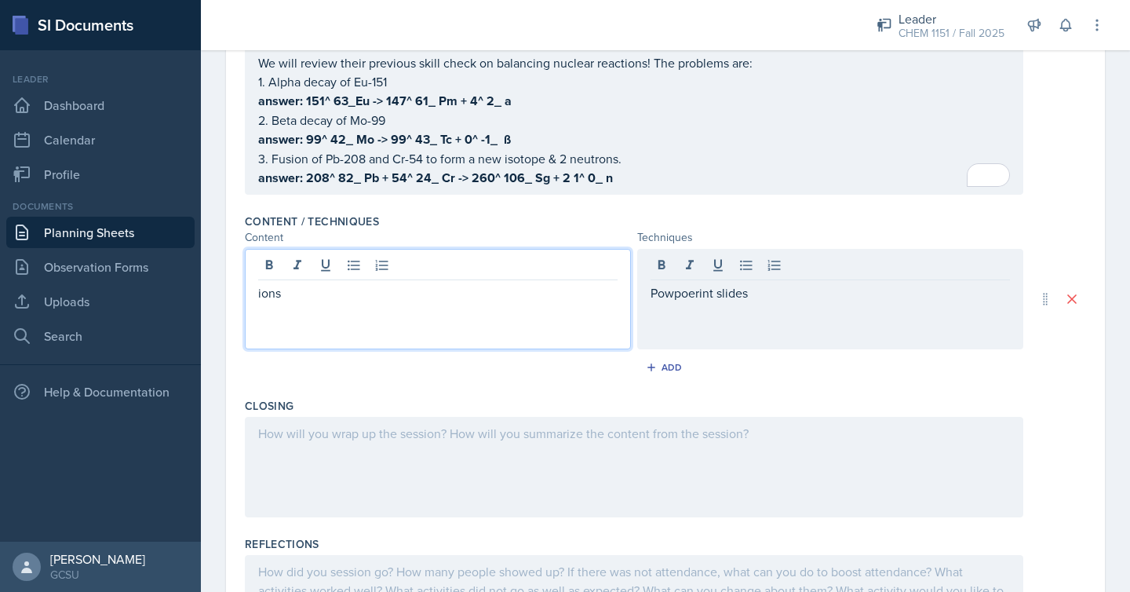
click at [549, 265] on div "ions" at bounding box center [438, 299] width 386 height 100
click at [549, 265] on div at bounding box center [437, 267] width 359 height 26
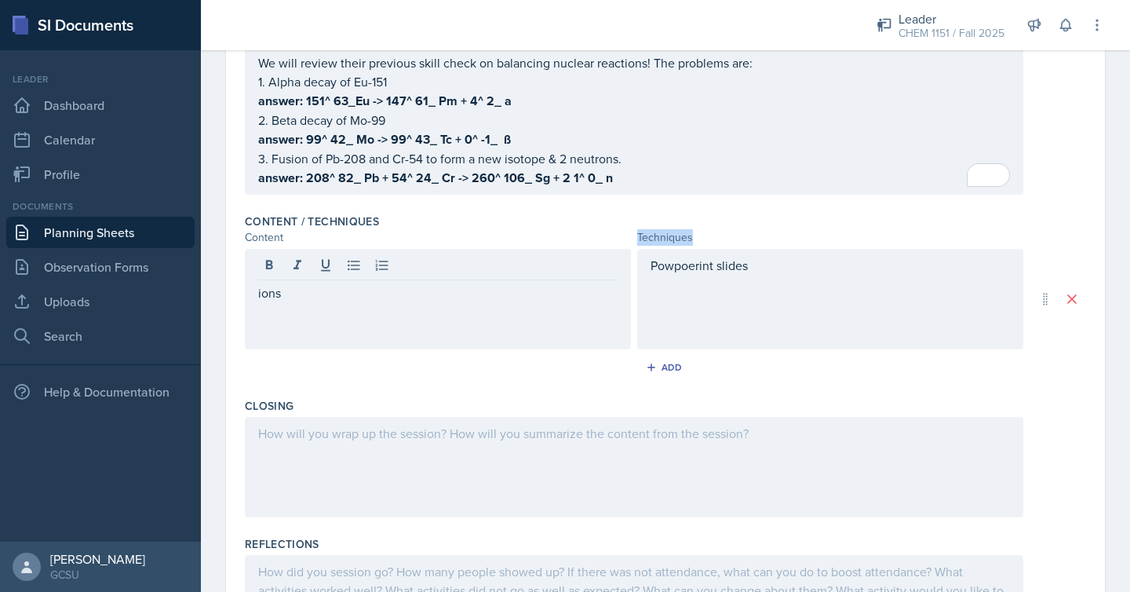
click at [549, 265] on div at bounding box center [437, 267] width 359 height 26
click at [473, 305] on div "ions" at bounding box center [438, 299] width 386 height 100
drag, startPoint x: 319, startPoint y: 309, endPoint x: 250, endPoint y: 294, distance: 70.8
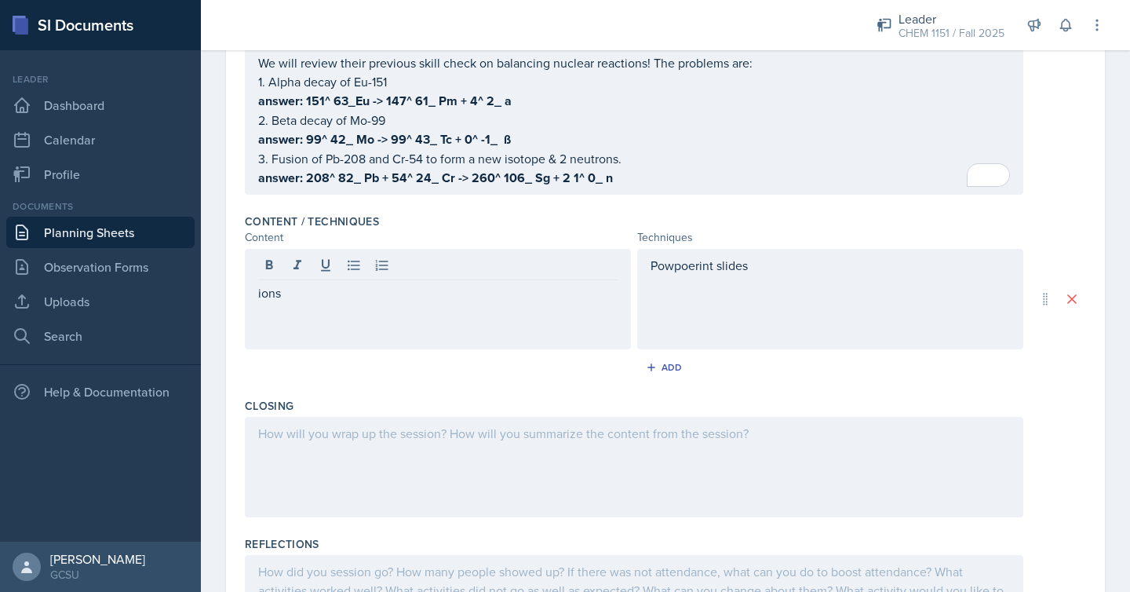
click at [250, 294] on div "ions" at bounding box center [438, 299] width 386 height 100
drag, startPoint x: 254, startPoint y: 292, endPoint x: 376, endPoint y: 291, distance: 121.7
click at [376, 291] on div "ions" at bounding box center [438, 299] width 386 height 100
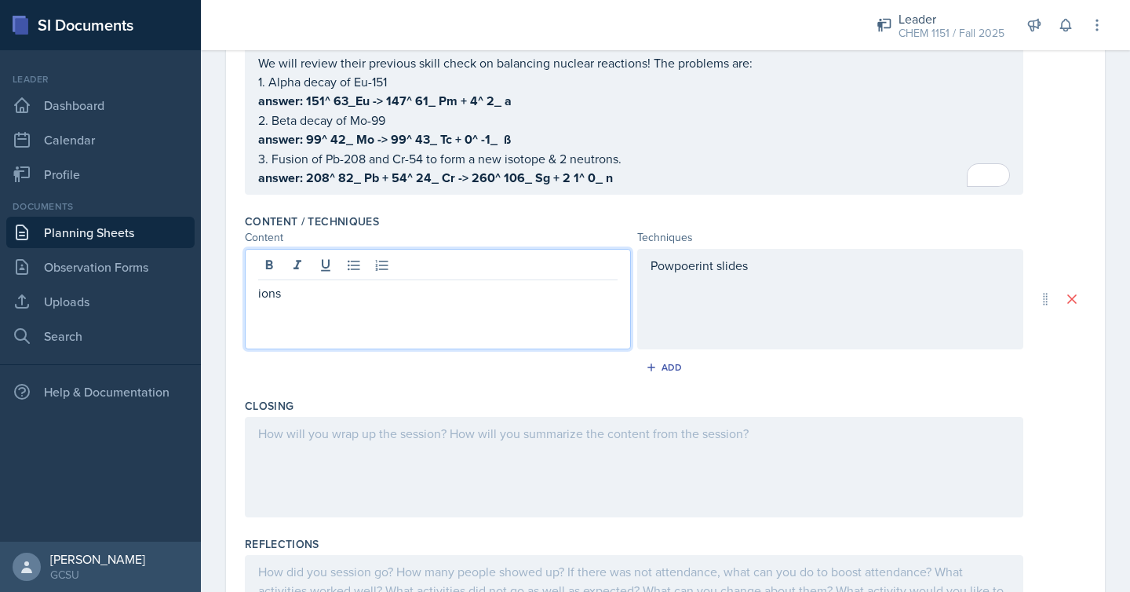
drag, startPoint x: 286, startPoint y: 294, endPoint x: 246, endPoint y: 293, distance: 40.0
click at [246, 293] on div "ions" at bounding box center [438, 299] width 386 height 100
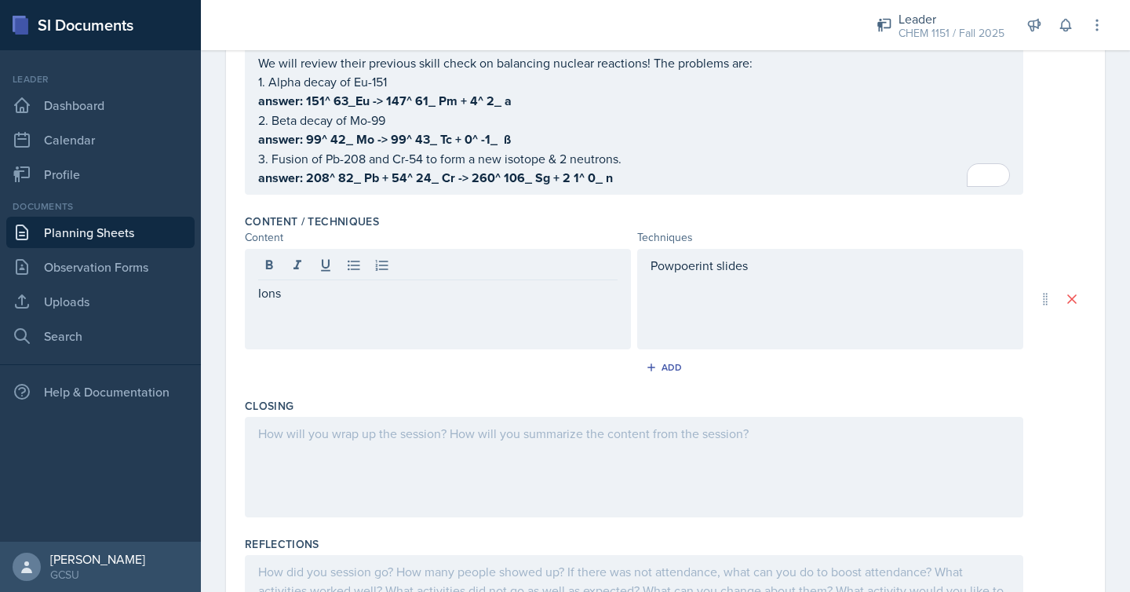
click at [771, 277] on div "Powpoerint slides" at bounding box center [830, 299] width 386 height 100
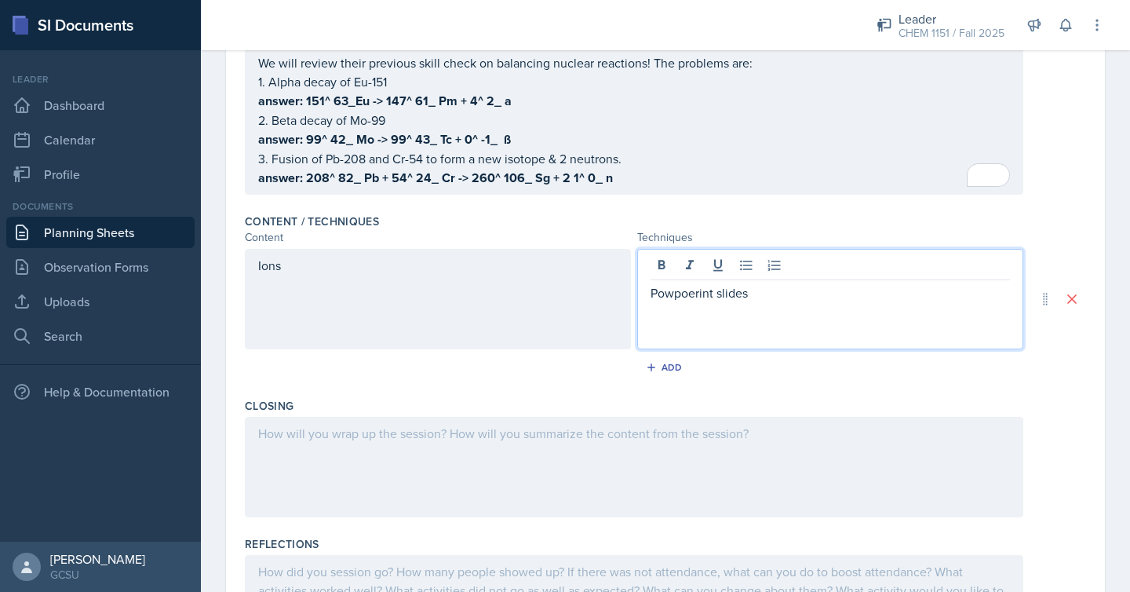
scroll to position [422, 0]
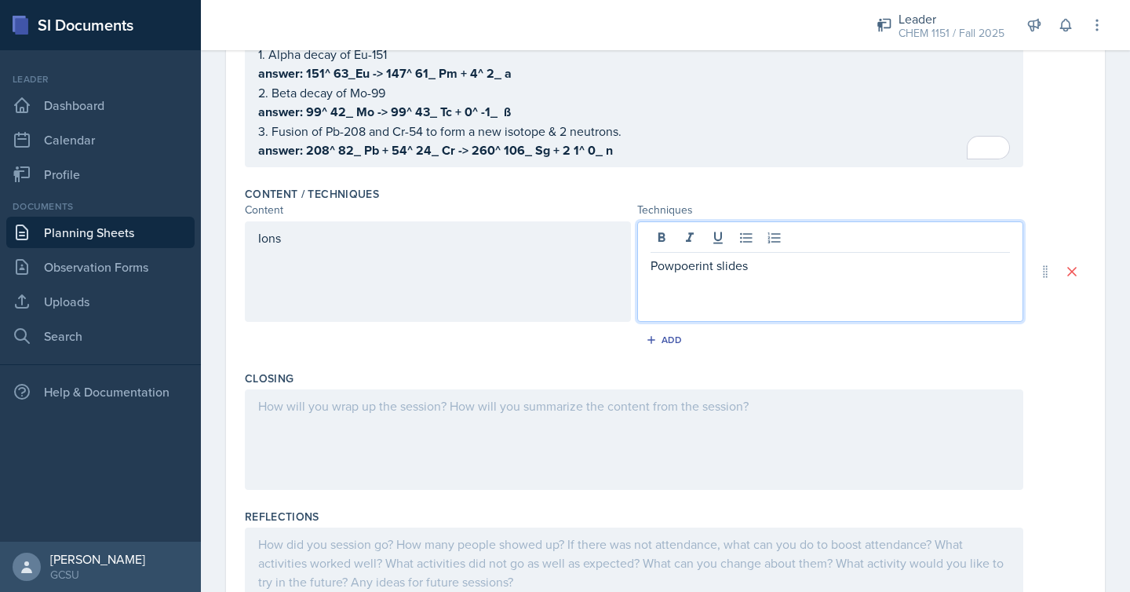
click at [678, 268] on p "Powpoerint slides" at bounding box center [830, 265] width 359 height 19
click at [816, 273] on div "Powerpoint slides" at bounding box center [830, 271] width 386 height 100
click at [790, 264] on p "Powerpoint slides" at bounding box center [830, 265] width 359 height 19
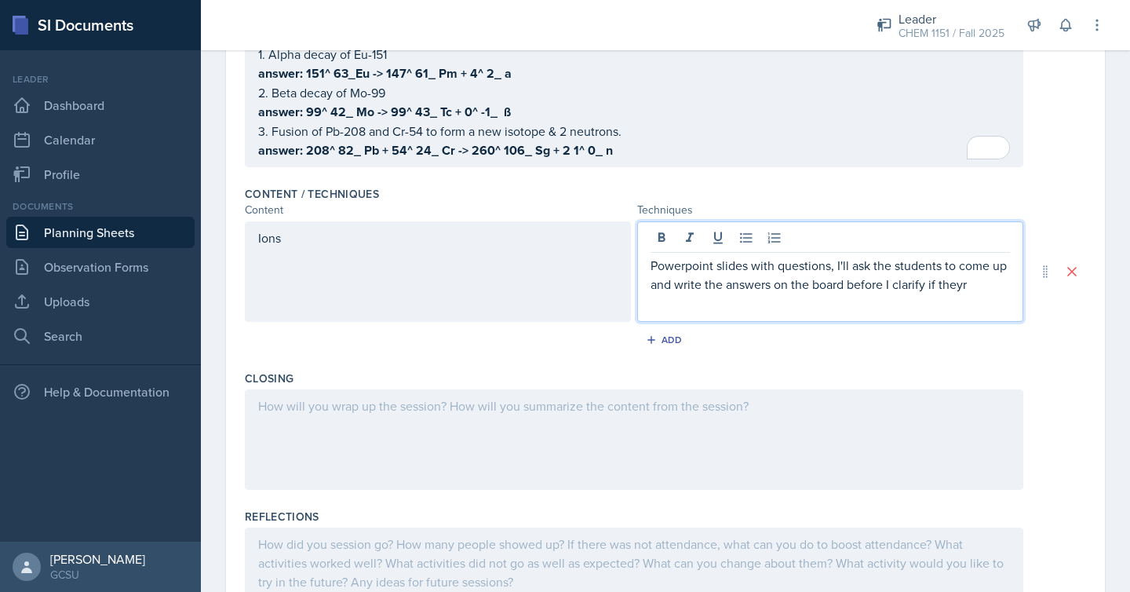
drag, startPoint x: 986, startPoint y: 283, endPoint x: 895, endPoint y: 284, distance: 91.1
click at [895, 284] on p "Powerpoint slides with questions, I'll ask the students to come up and write th…" at bounding box center [830, 275] width 359 height 38
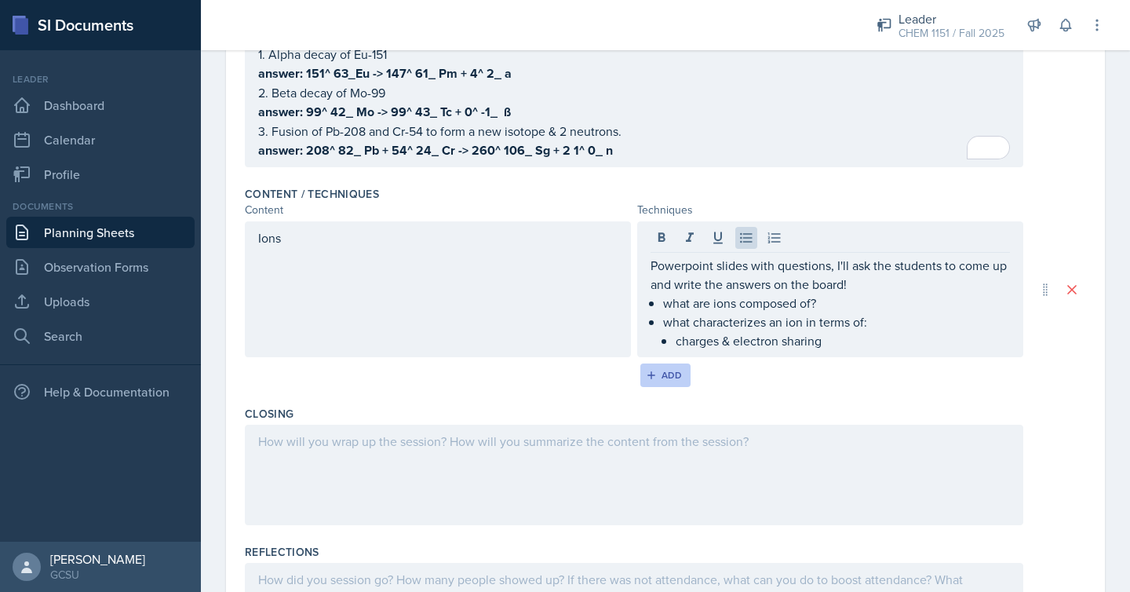
click at [660, 378] on div "Add" at bounding box center [666, 375] width 34 height 13
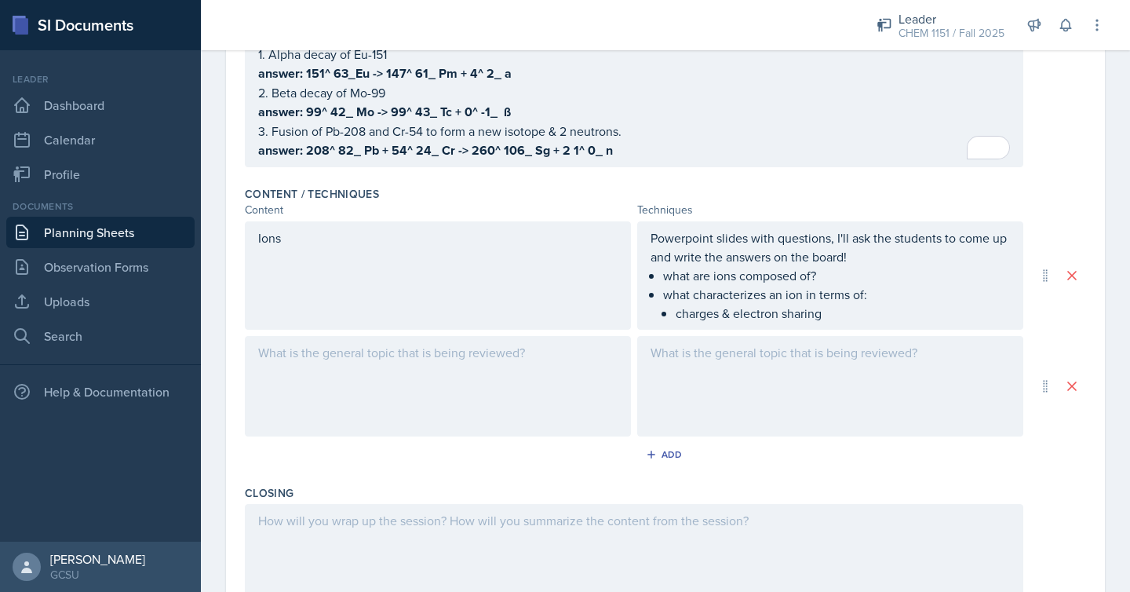
click at [506, 367] on div at bounding box center [438, 386] width 386 height 100
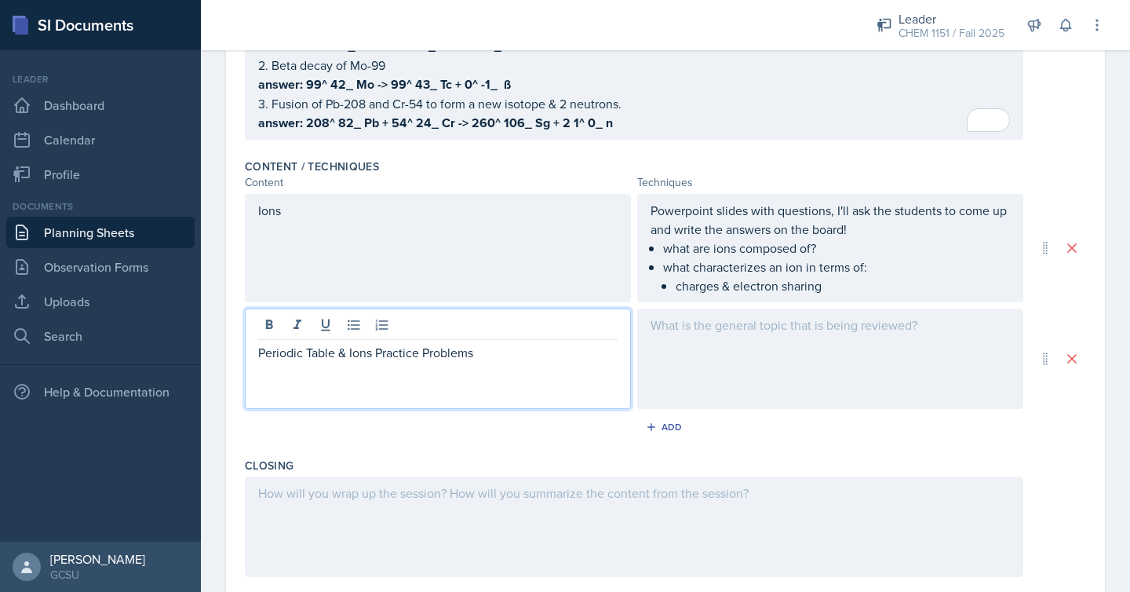
click at [750, 392] on div at bounding box center [830, 358] width 386 height 100
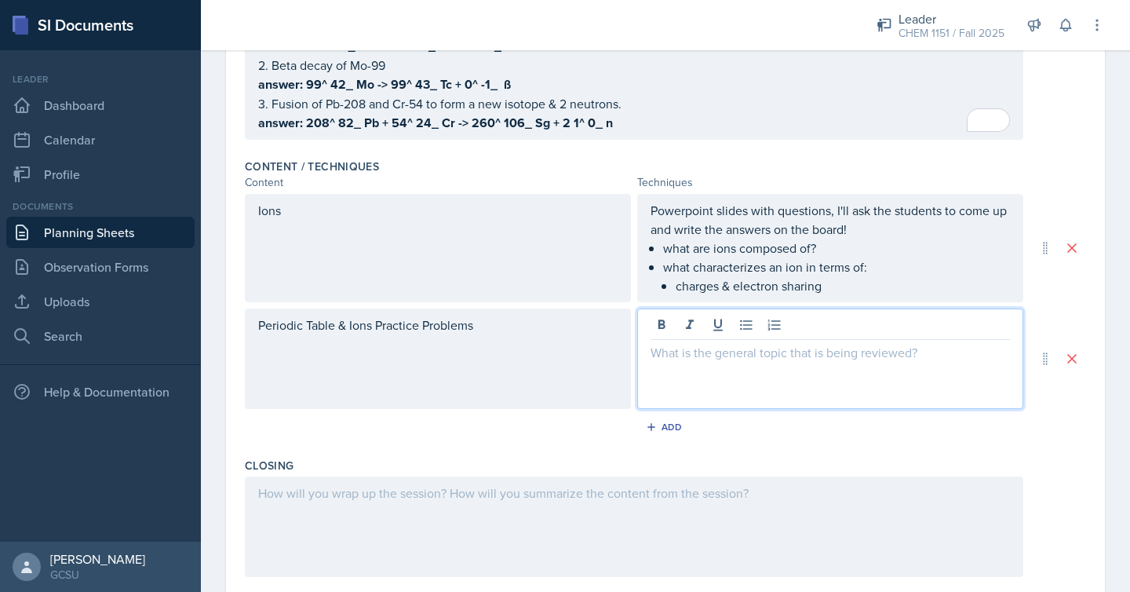
scroll to position [477, 0]
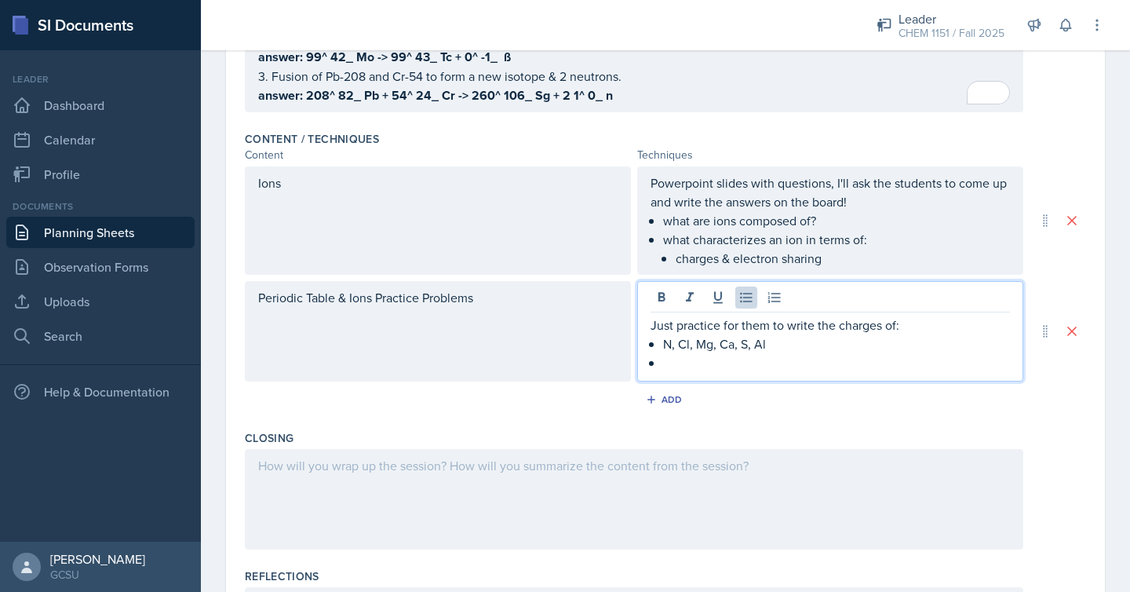
click at [662, 341] on div "Just practice for them to write the charges of: N, Cl, Mg, Ca, S, Al" at bounding box center [830, 344] width 359 height 57
click at [671, 358] on p at bounding box center [836, 362] width 347 height 19
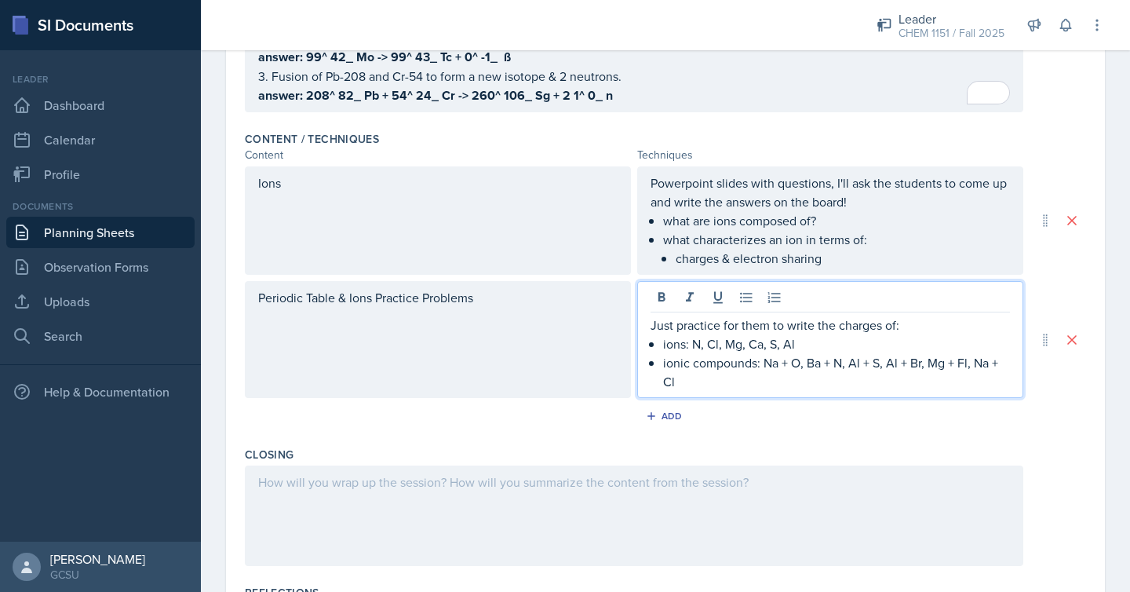
click at [772, 322] on p "Just practice for them to write the charges of:" at bounding box center [830, 325] width 359 height 19
click at [653, 323] on p "Just practice for them to work together to write the charges of:" at bounding box center [830, 325] width 359 height 19
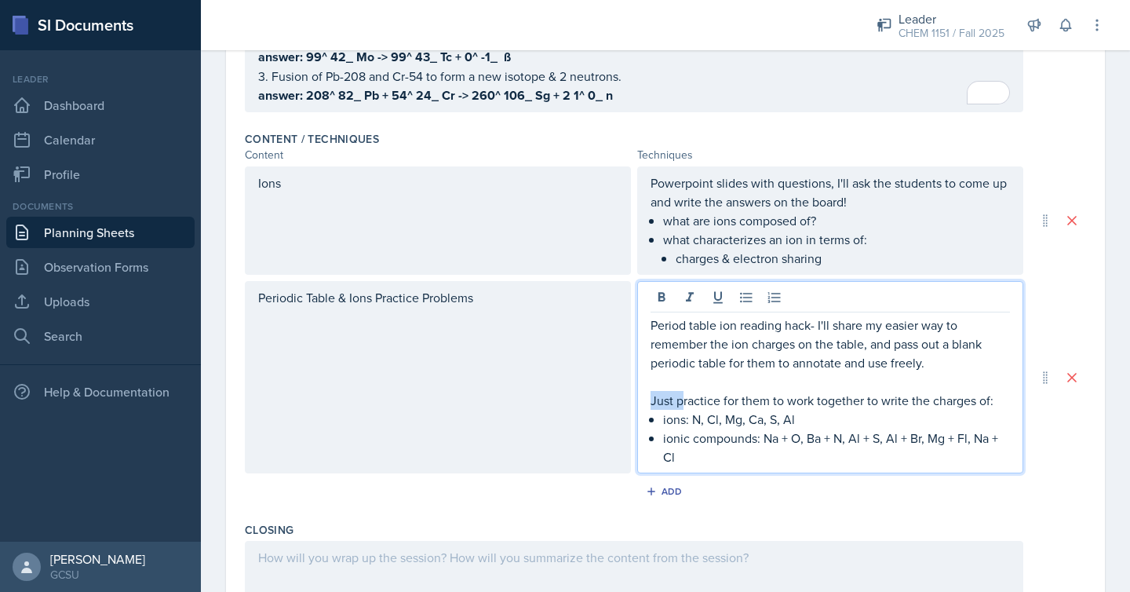
drag, startPoint x: 681, startPoint y: 400, endPoint x: 629, endPoint y: 400, distance: 52.6
click at [629, 400] on div "Periodic Table & Ions Practice Problems Period table ion reading hack- I'll sha…" at bounding box center [634, 377] width 779 height 192
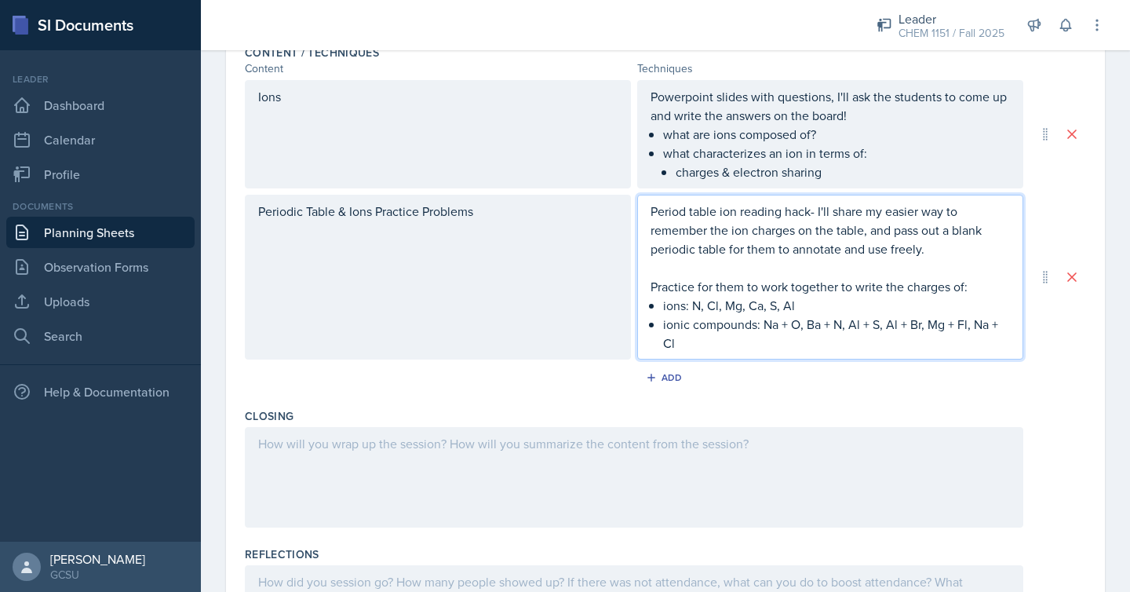
scroll to position [604, 0]
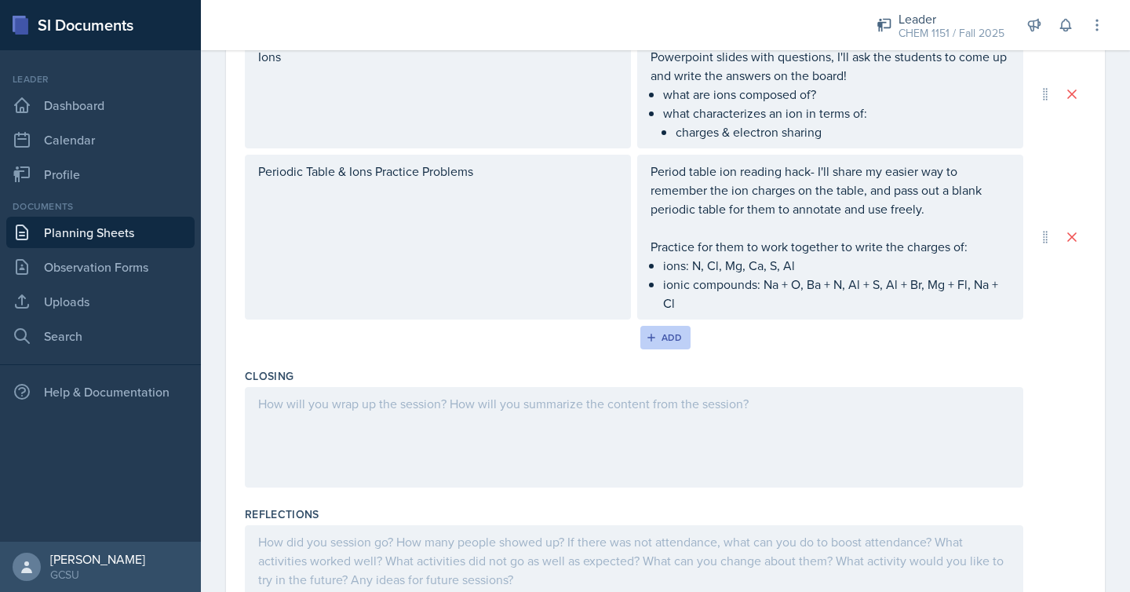
click at [670, 338] on div "Add" at bounding box center [666, 337] width 34 height 13
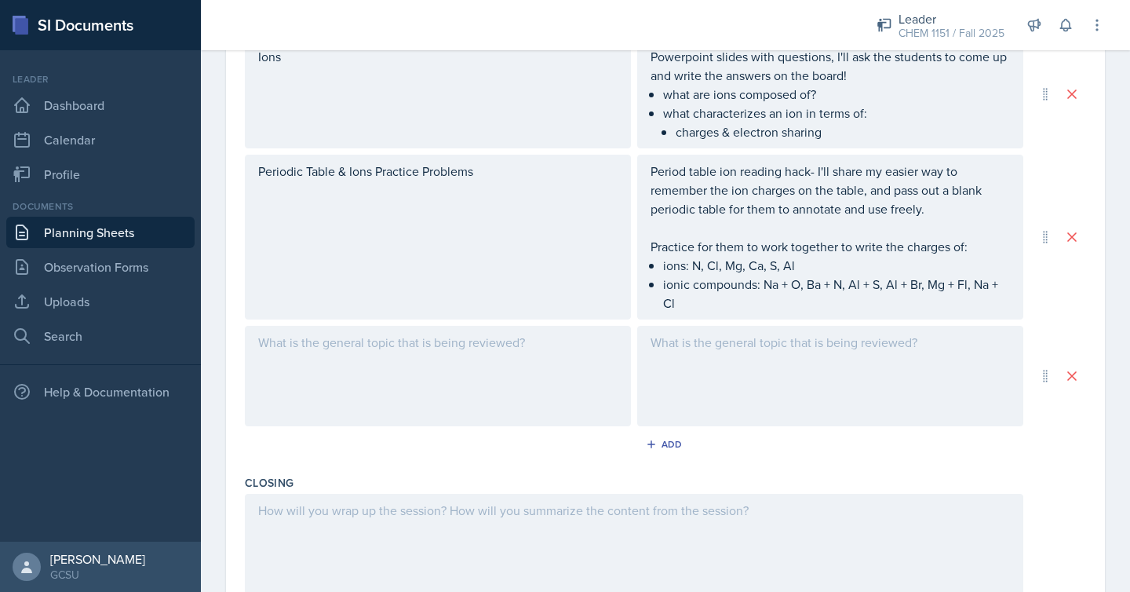
click at [589, 375] on div at bounding box center [438, 376] width 386 height 100
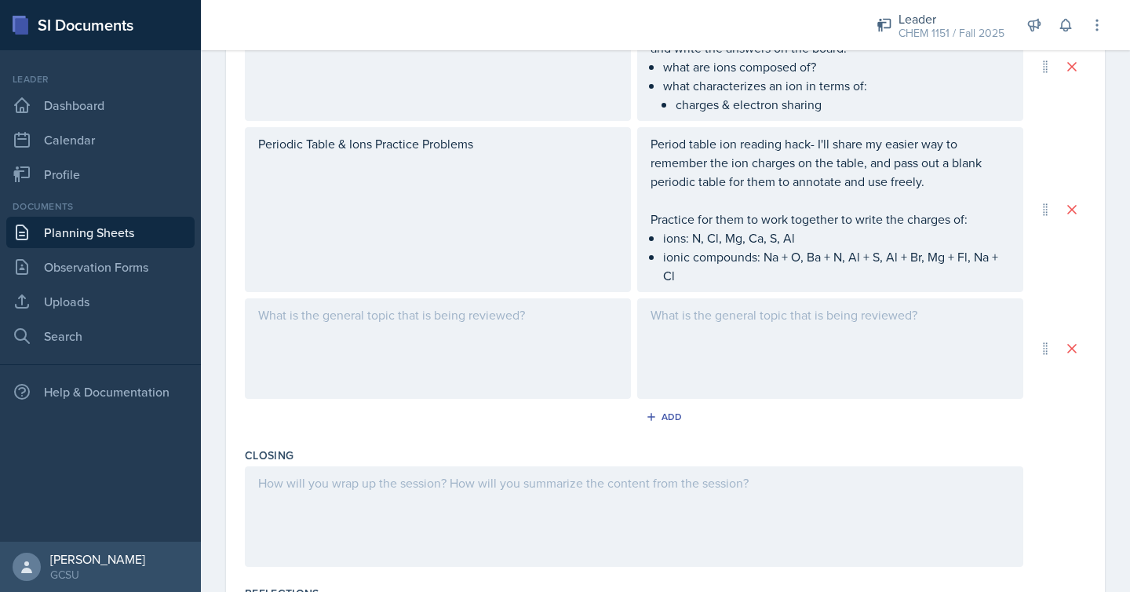
click at [589, 375] on div at bounding box center [438, 348] width 386 height 100
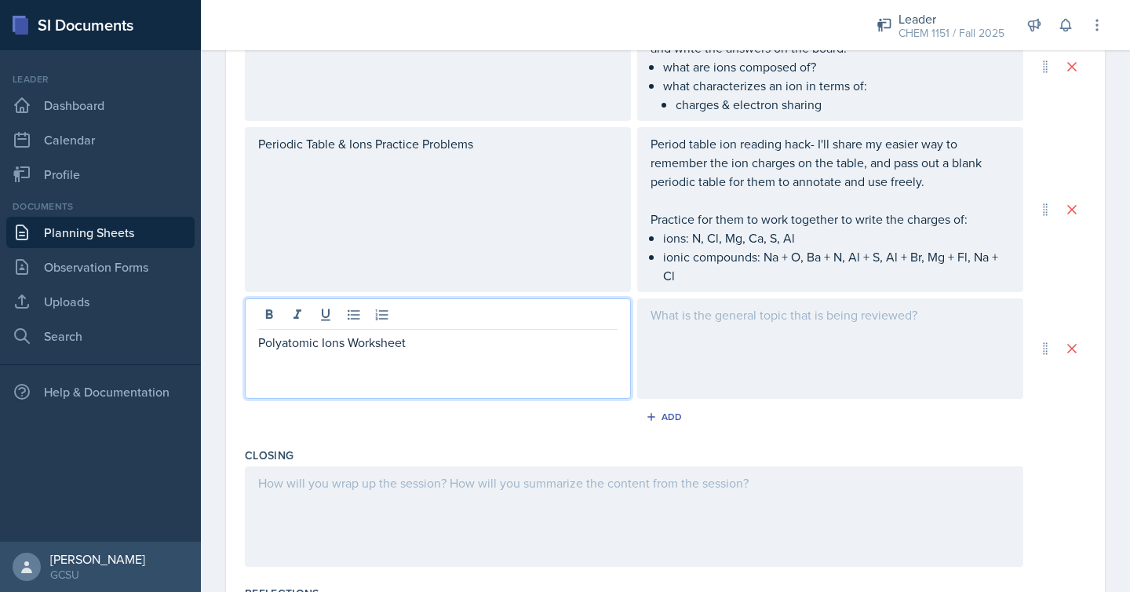
click at [783, 367] on div at bounding box center [830, 348] width 386 height 100
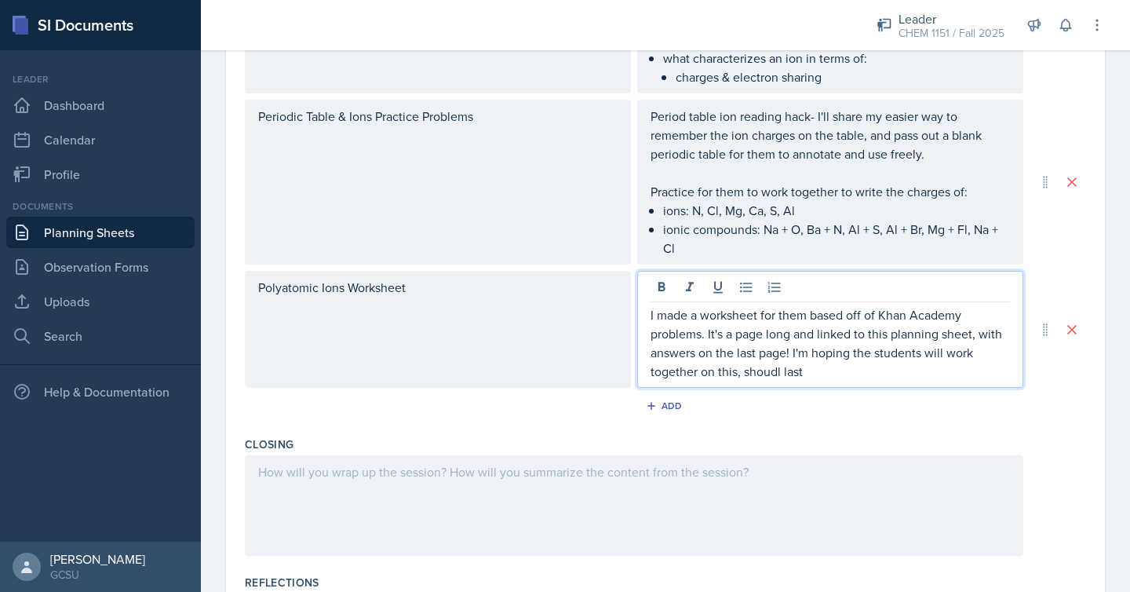
click at [762, 369] on p "I made a worksheet for them based off of Khan Academy problems. It's a page lon…" at bounding box center [830, 342] width 359 height 75
drag, startPoint x: 812, startPoint y: 370, endPoint x: 742, endPoint y: 370, distance: 70.6
click at [742, 370] on p "I made a worksheet for them based off of Khan Academy problems. It's a page lon…" at bounding box center [830, 342] width 359 height 75
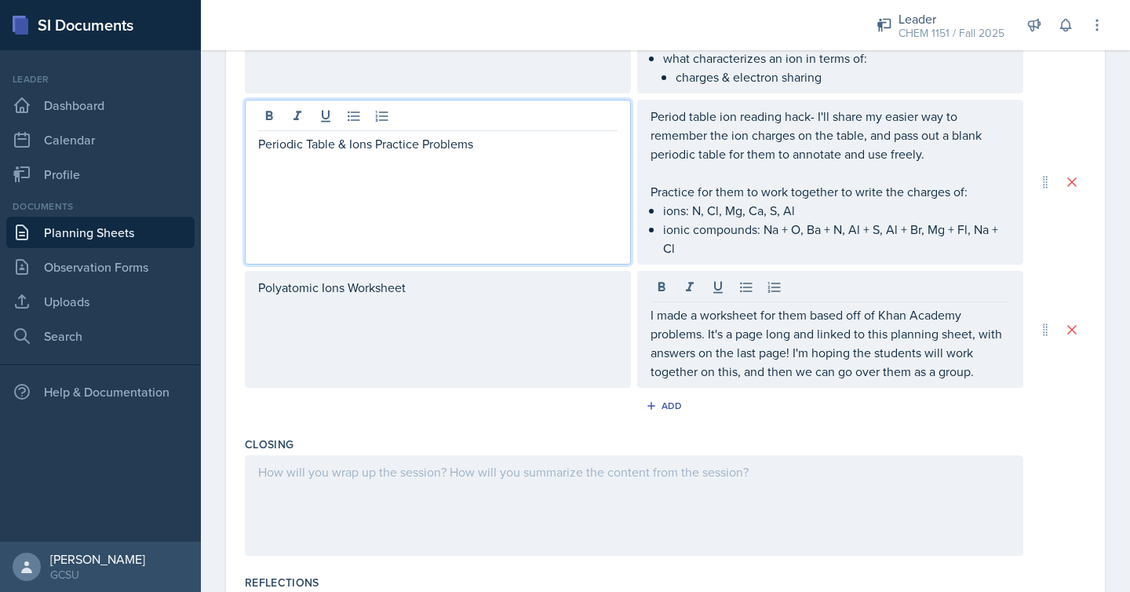
click at [500, 117] on div "Periodic Table & Ions Practice Problems" at bounding box center [438, 182] width 386 height 165
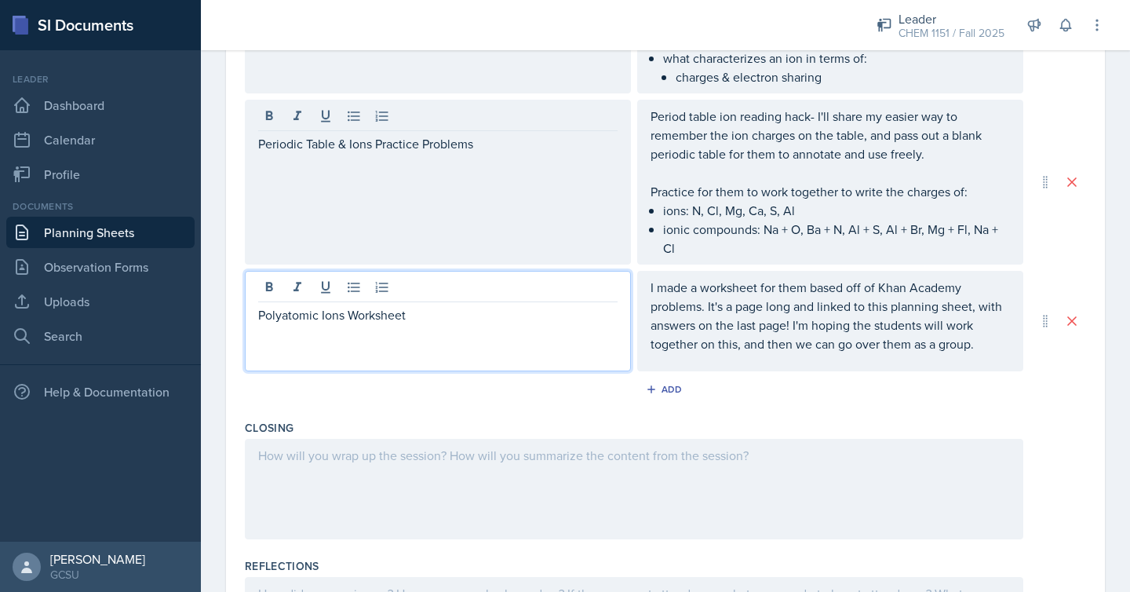
click at [259, 286] on div "Polyatomic Ions Worksheet" at bounding box center [438, 321] width 386 height 100
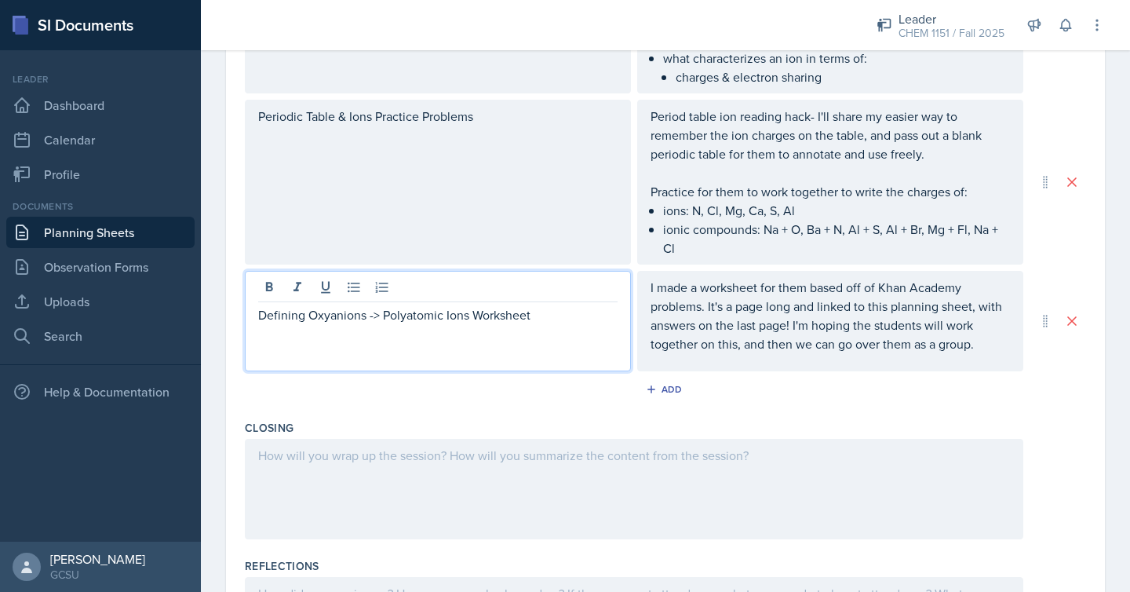
click at [651, 287] on div "I made a worksheet for them based off of Khan Academy problems. It's a page lon…" at bounding box center [830, 321] width 386 height 100
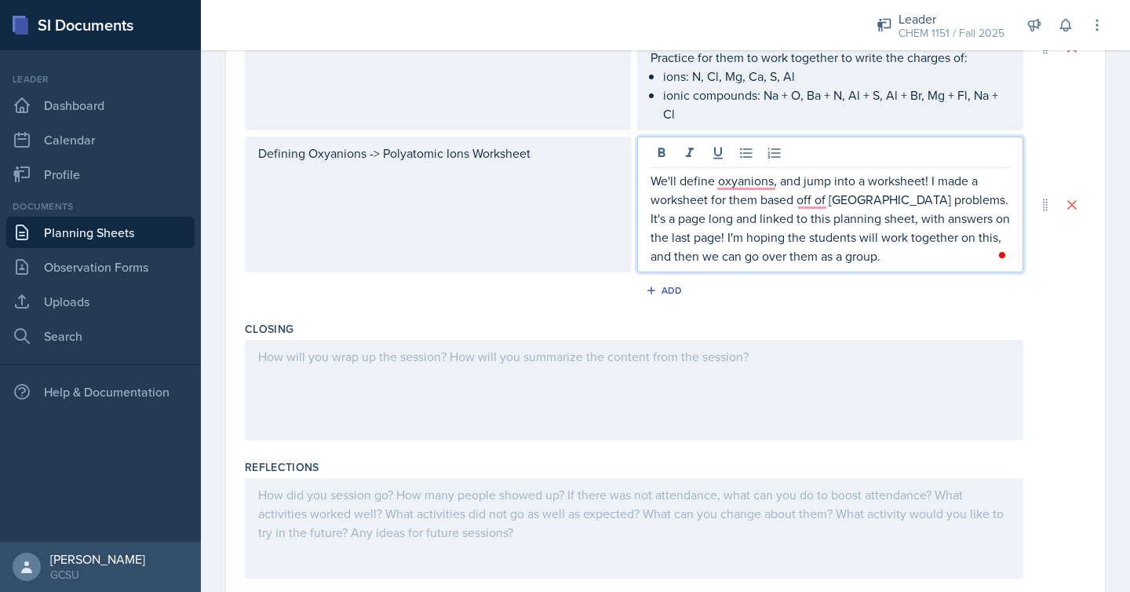
scroll to position [805, 0]
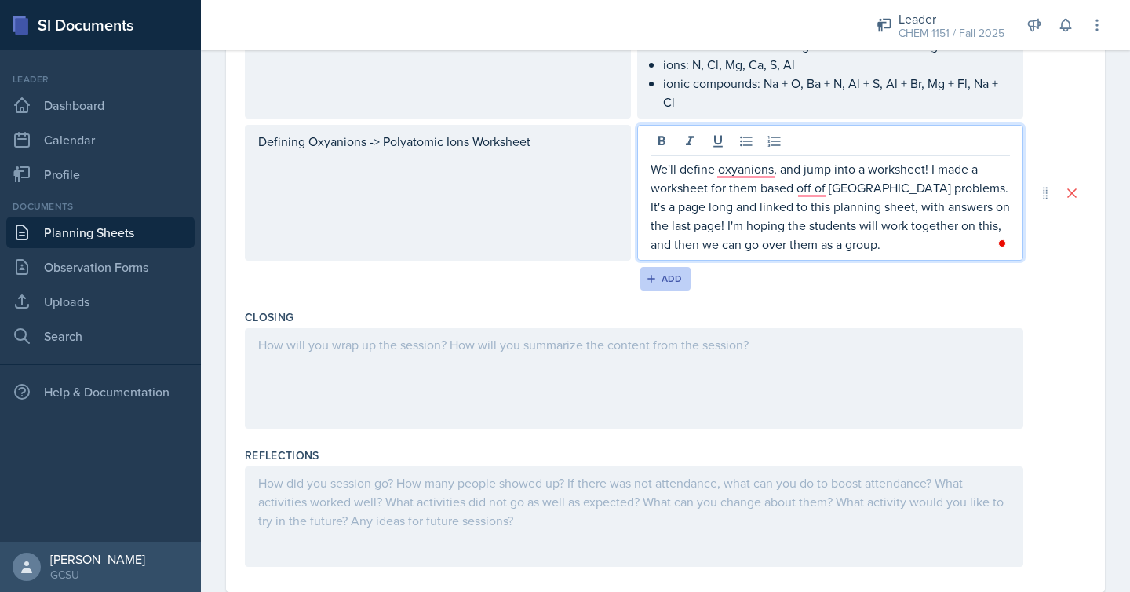
click at [657, 268] on button "Add" at bounding box center [665, 279] width 51 height 24
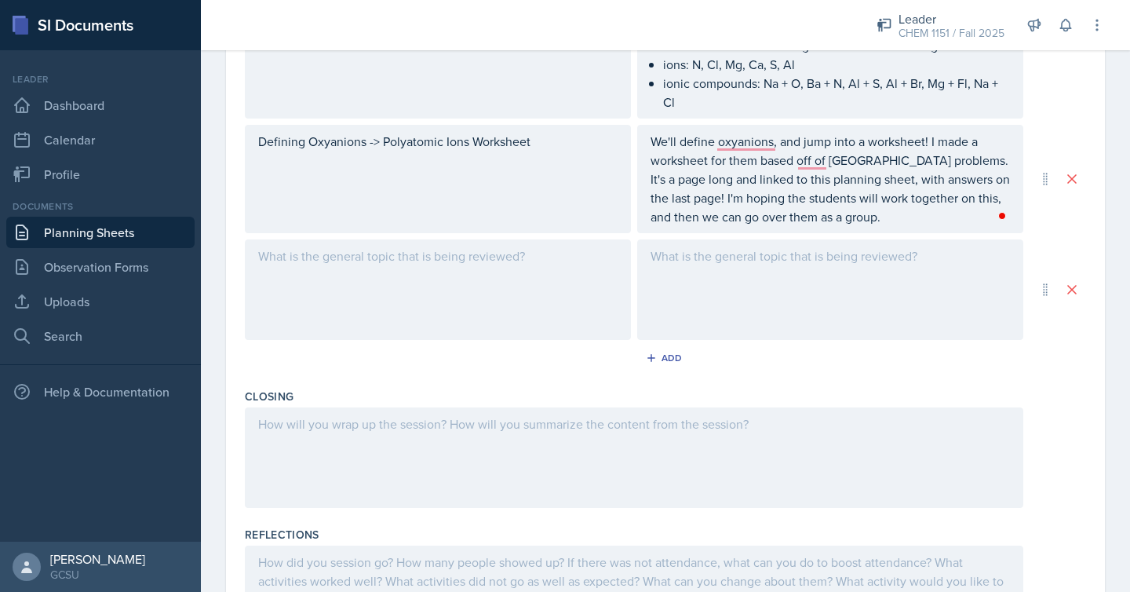
click at [574, 308] on div at bounding box center [438, 289] width 386 height 100
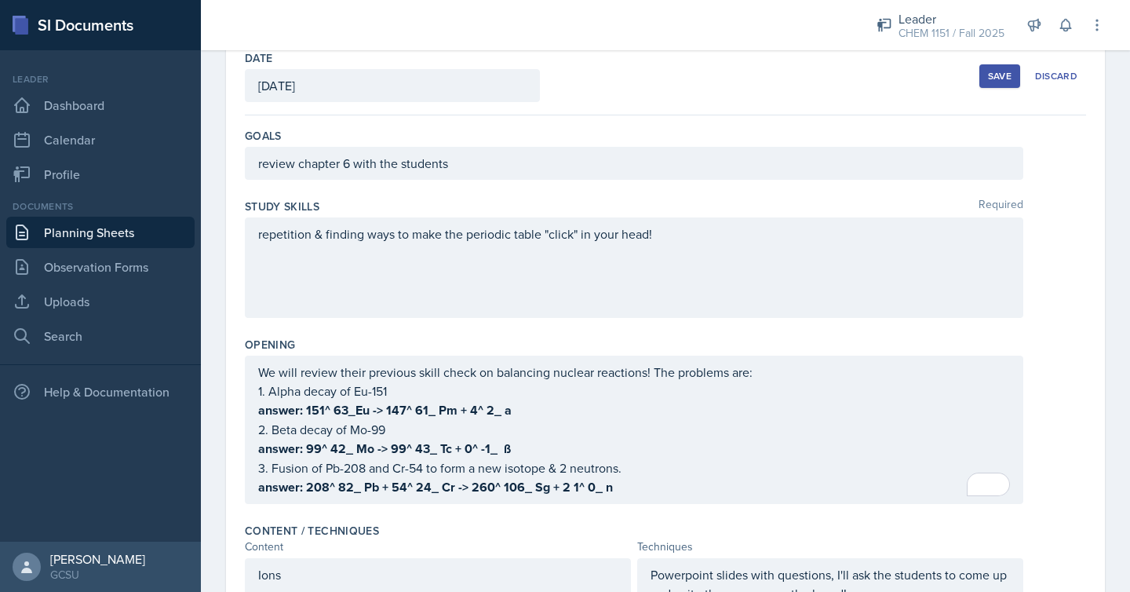
scroll to position [0, 0]
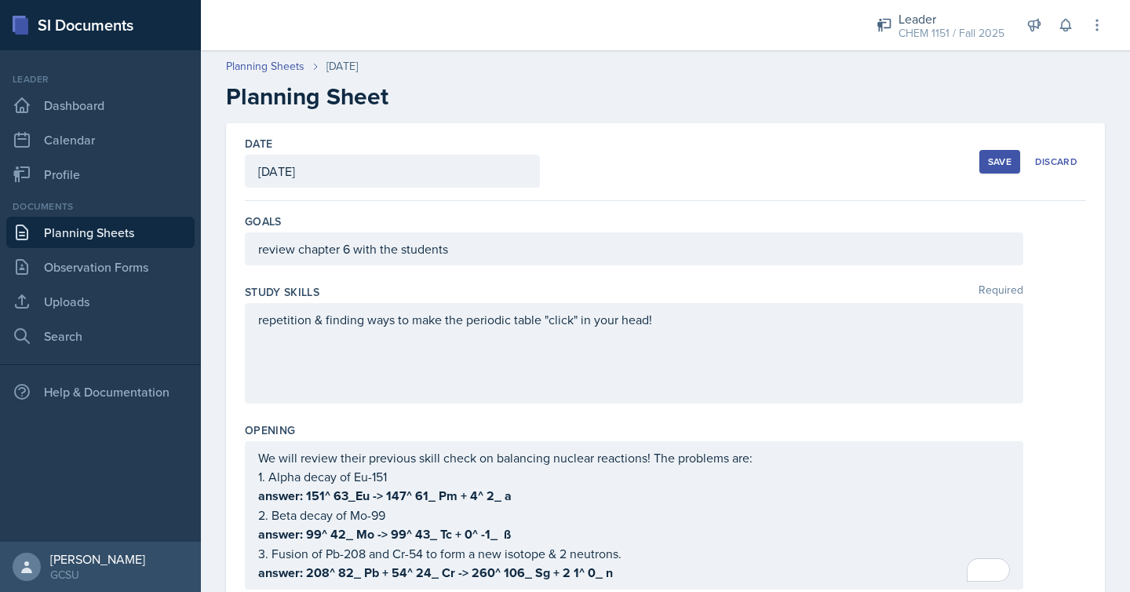
click at [992, 164] on div "Save" at bounding box center [1000, 161] width 24 height 13
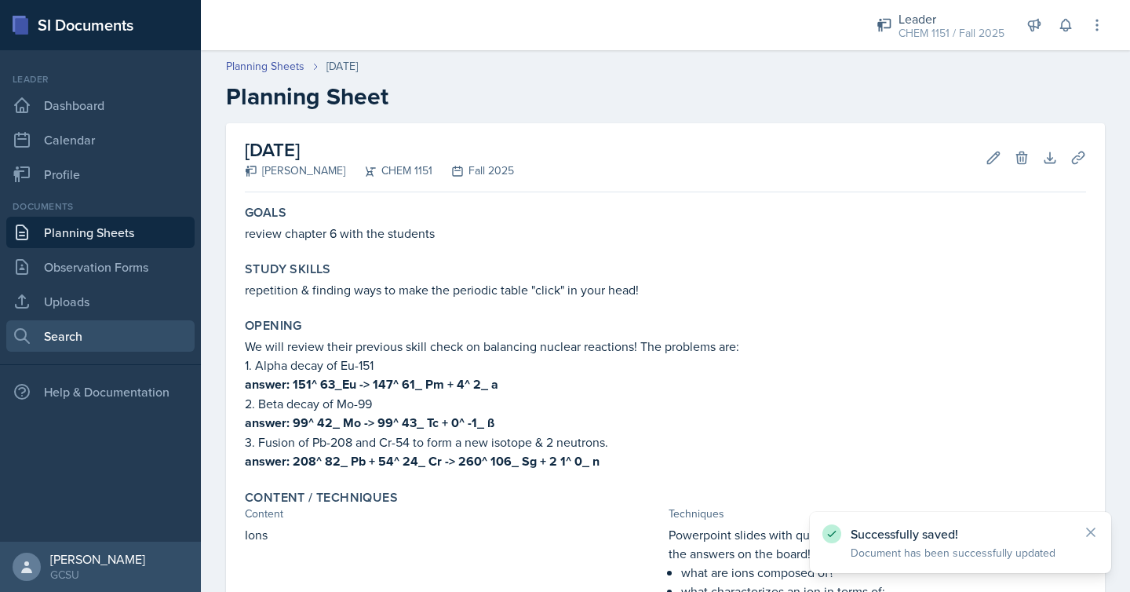
click at [86, 340] on link "Search" at bounding box center [100, 335] width 188 height 31
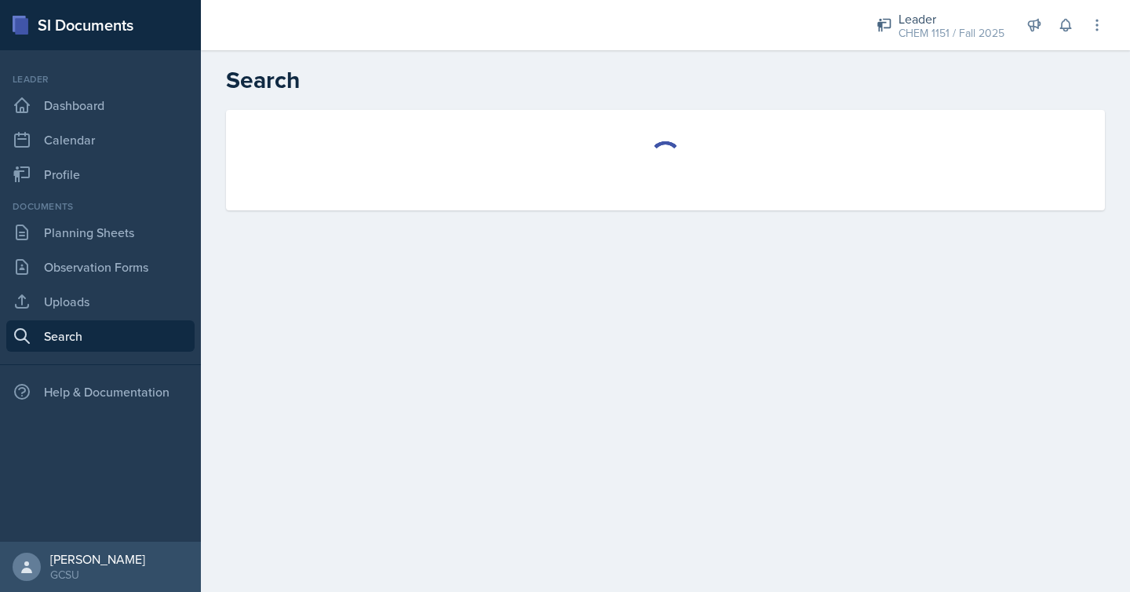
select select "all"
select select "1"
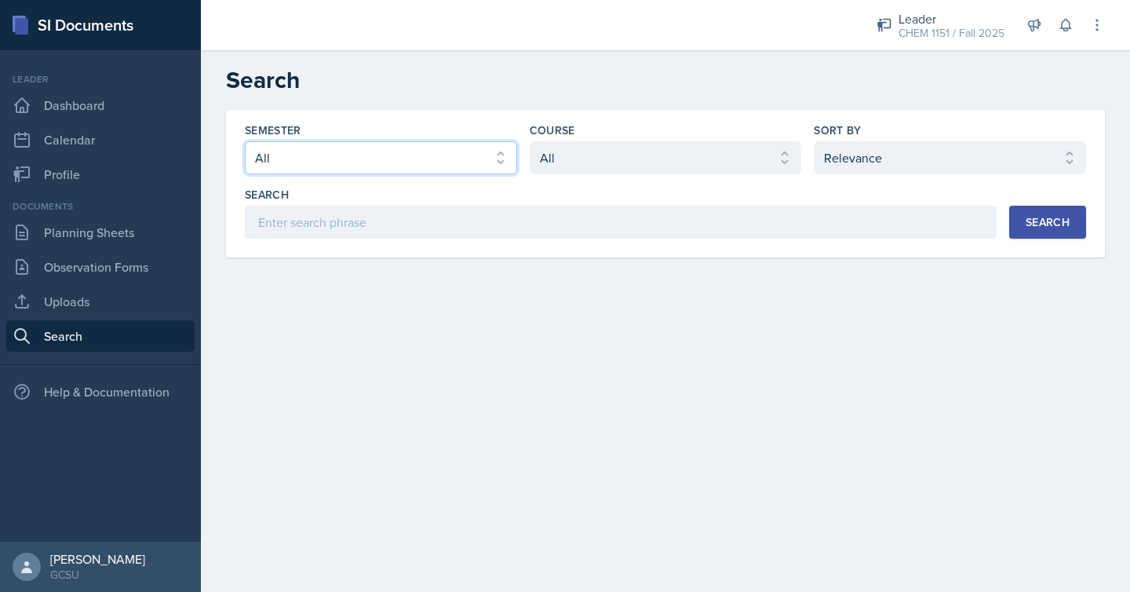
click at [447, 163] on select "Select semester All Fall 2025 Spring 2025 Fall 2024 Spring 2024 Fall 2023 Sprin…" at bounding box center [381, 157] width 272 height 33
select select "986fdc3e-2246-4ffd-9cb8-78666de4ebed"
click at [245, 141] on select "Select semester All Fall 2025 Spring 2025 Fall 2024 Spring 2024 Fall 2023 Sprin…" at bounding box center [381, 157] width 272 height 33
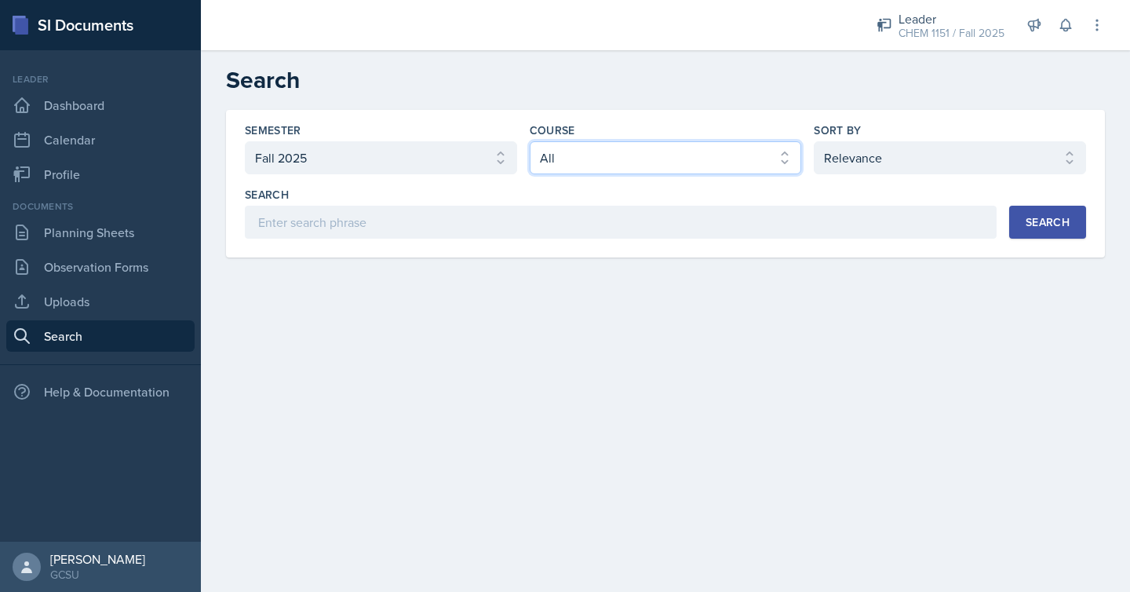
click at [692, 160] on select "Select course All ACCT 3101 ACCT 3102 ASTR 1000 BIOL 1100 BIOL 1107 BIOL 1108 B…" at bounding box center [666, 157] width 272 height 33
select select "6c2ef7cf-c78c-4988-858d-cab6c64a7a66"
click at [530, 141] on select "Select course All ACCT 3101 ACCT 3102 ASTR 1000 BIOL 1100 BIOL 1107 BIOL 1108 B…" at bounding box center [666, 157] width 272 height 33
click at [1042, 219] on div "Search" at bounding box center [1048, 222] width 44 height 13
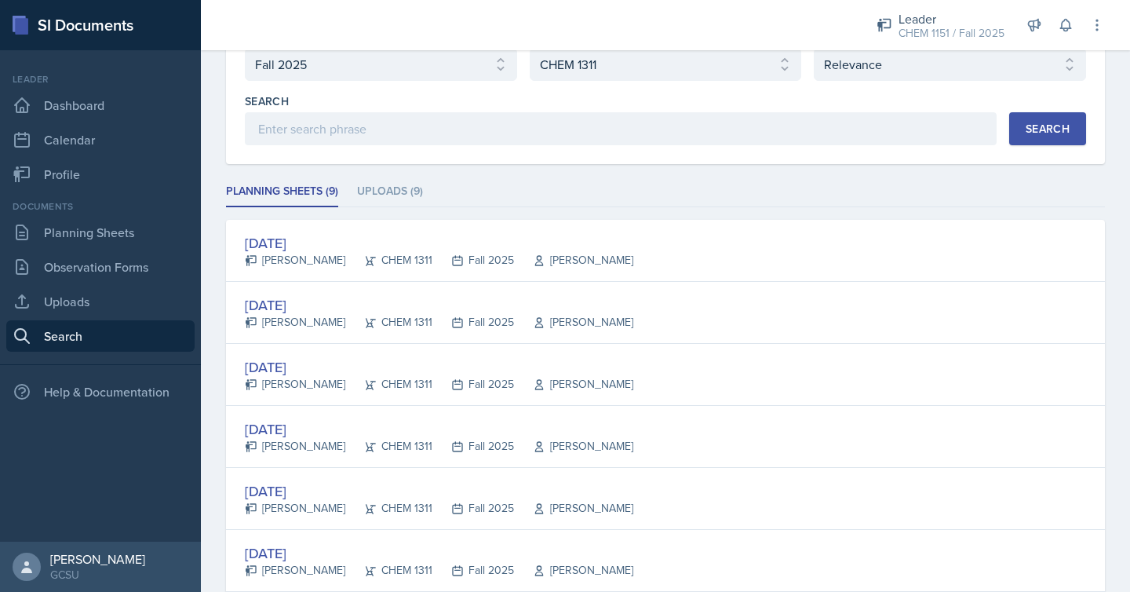
scroll to position [104, 0]
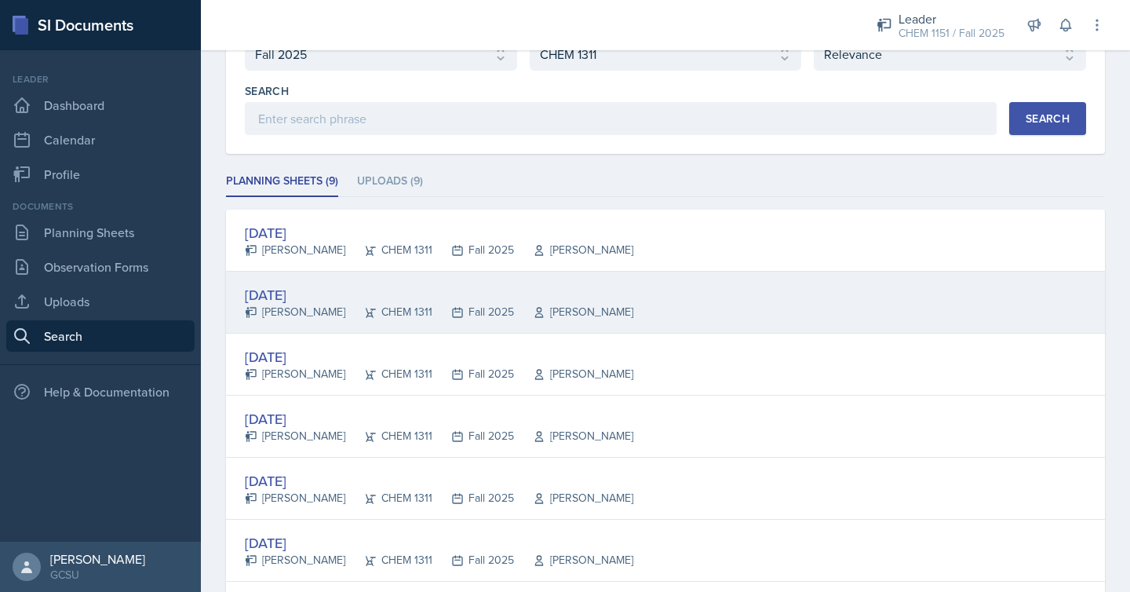
click at [699, 290] on div "[DATE] [PERSON_NAME] CHEM 1311 Fall 2025 [PERSON_NAME]" at bounding box center [665, 303] width 879 height 62
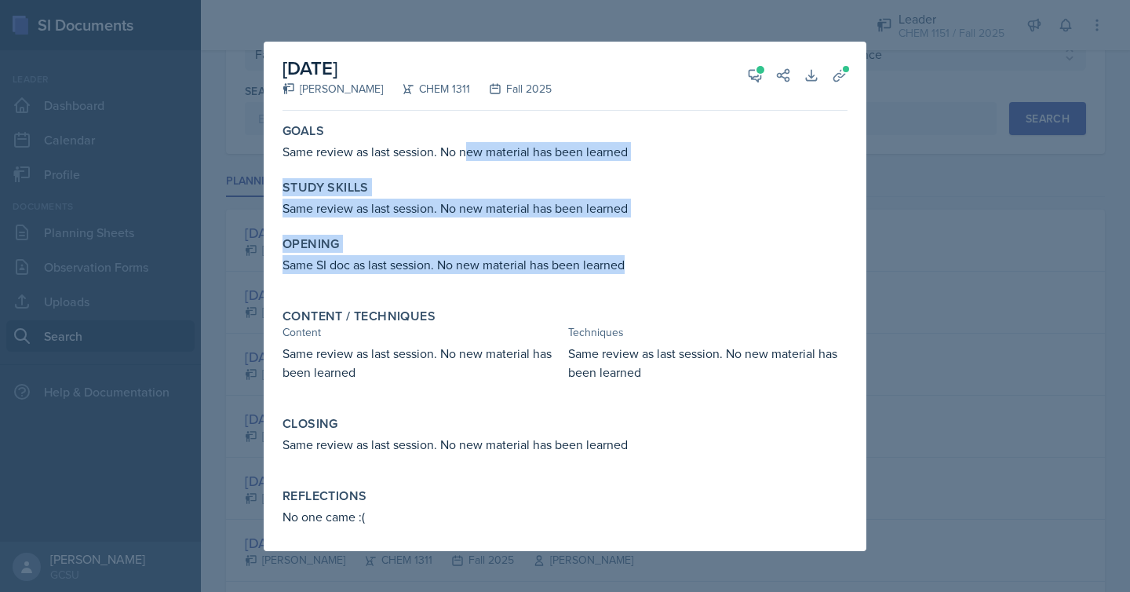
drag, startPoint x: 470, startPoint y: 151, endPoint x: 526, endPoint y: 272, distance: 133.1
click at [526, 272] on div "Goals Same review as last session. No new material has been learned Study Skill…" at bounding box center [565, 334] width 565 height 434
click at [834, 80] on icon at bounding box center [840, 76] width 12 height 12
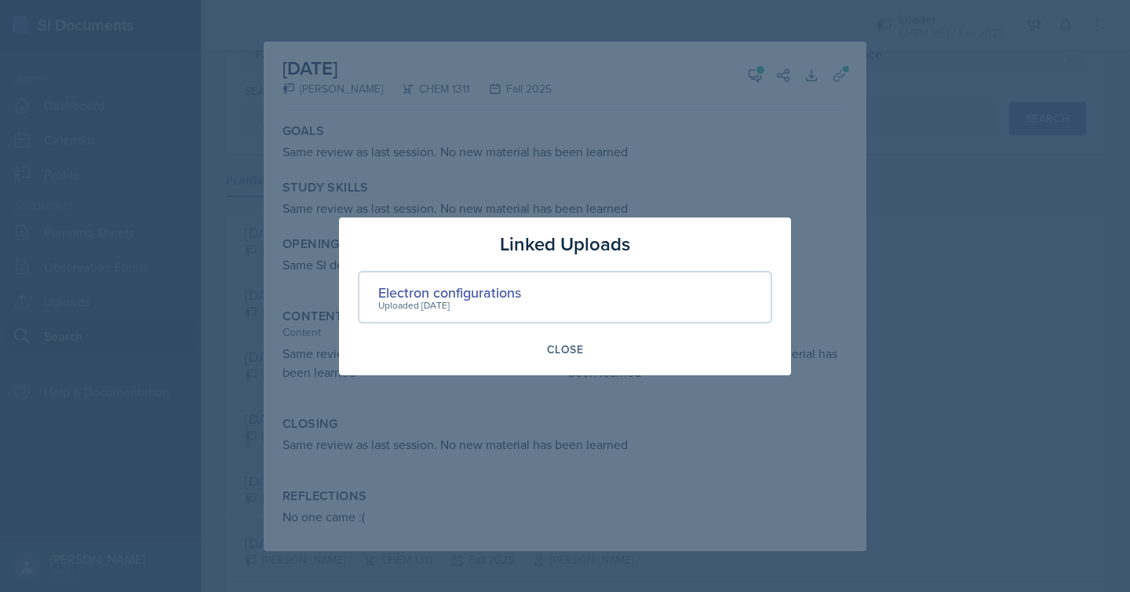
click at [750, 177] on div at bounding box center [565, 296] width 1130 height 592
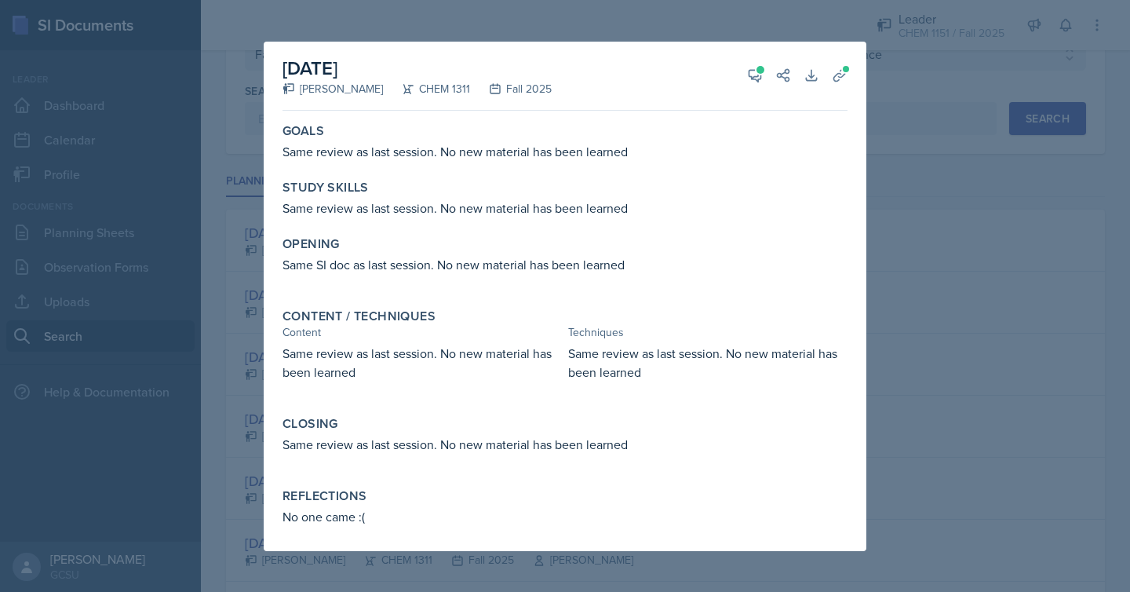
click at [911, 157] on div at bounding box center [565, 296] width 1130 height 592
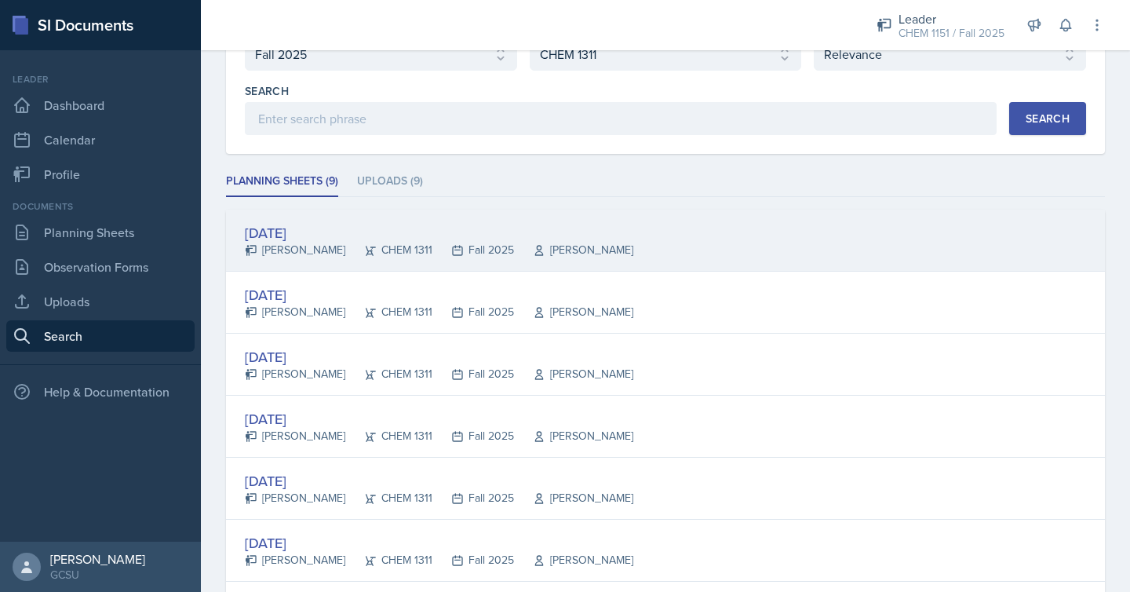
click at [535, 240] on div "[DATE]" at bounding box center [439, 232] width 389 height 21
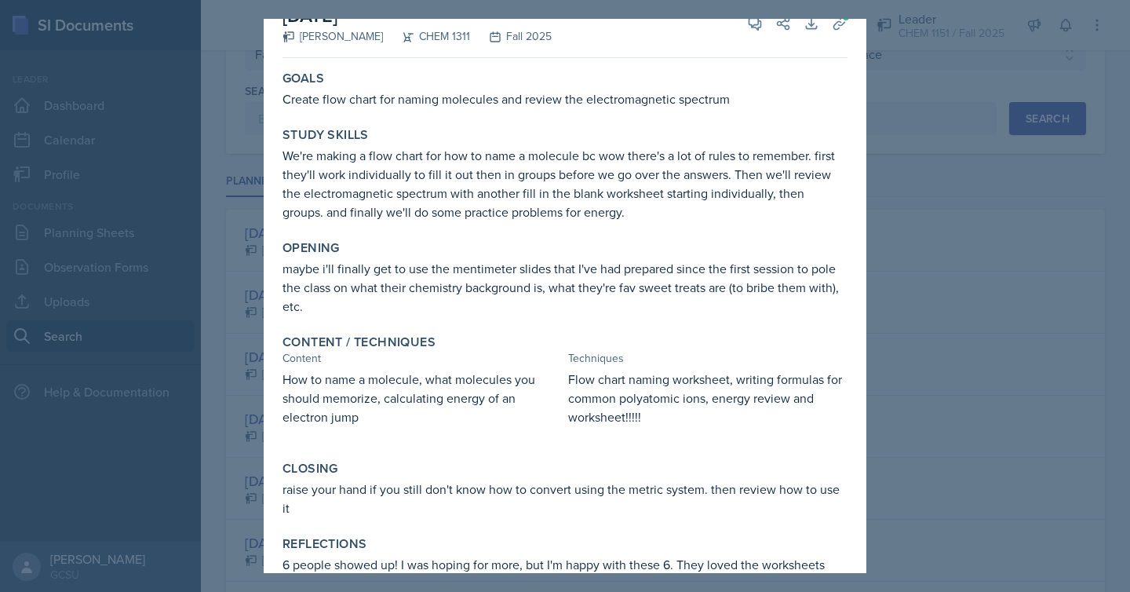
scroll to position [0, 0]
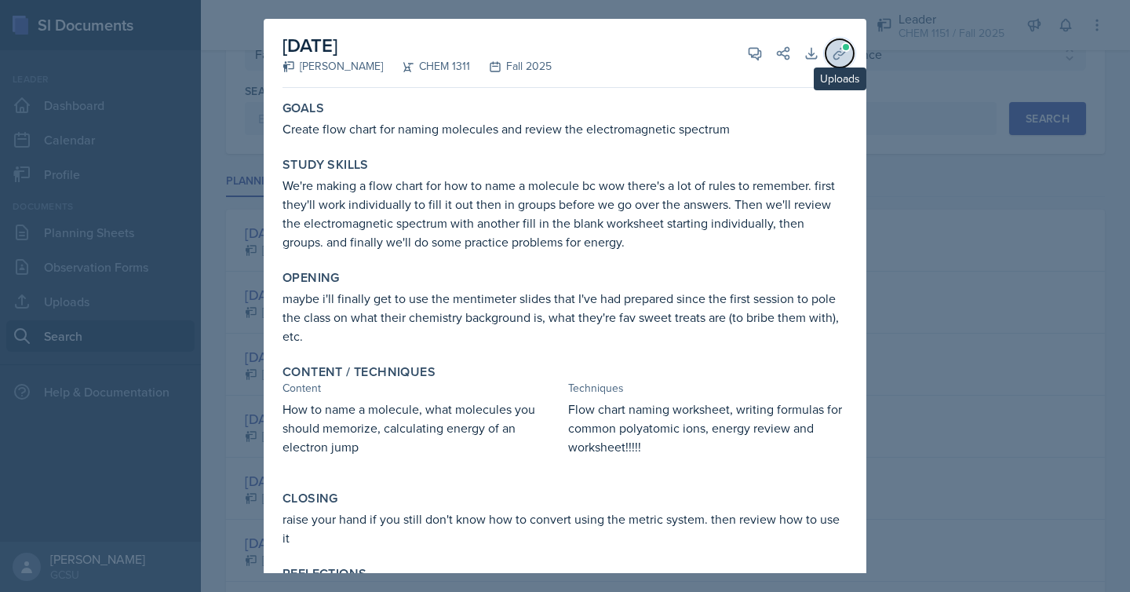
click at [839, 51] on icon at bounding box center [840, 53] width 12 height 12
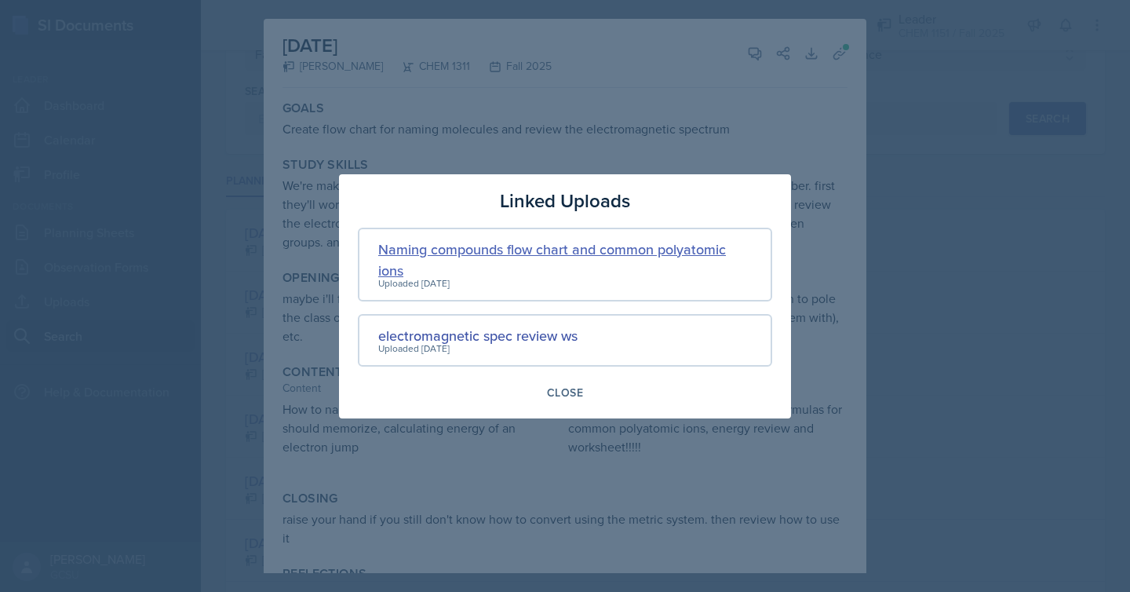
click at [639, 247] on div "Naming compounds flow chart and common polyatomic ions" at bounding box center [565, 260] width 374 height 42
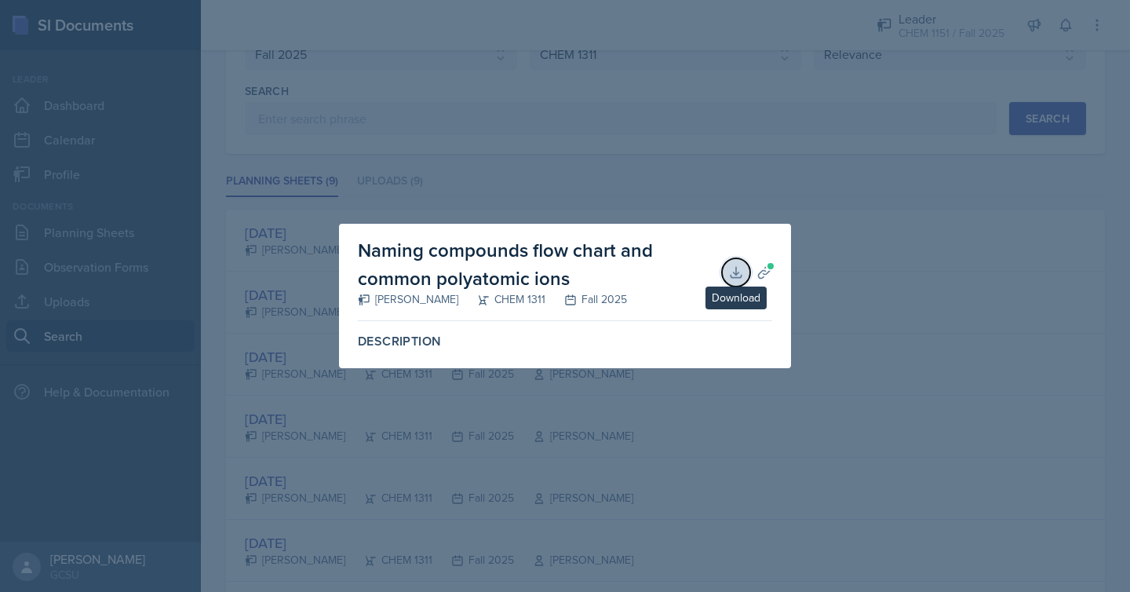
click at [729, 274] on icon at bounding box center [736, 273] width 16 height 16
